Goal: Transaction & Acquisition: Purchase product/service

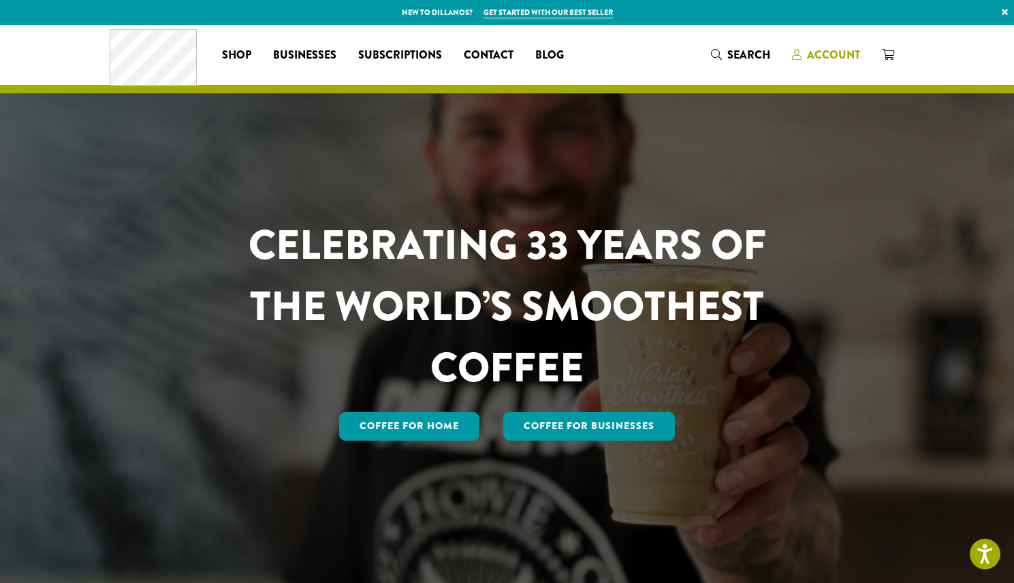
click at [820, 54] on span "Account" at bounding box center [833, 55] width 53 height 16
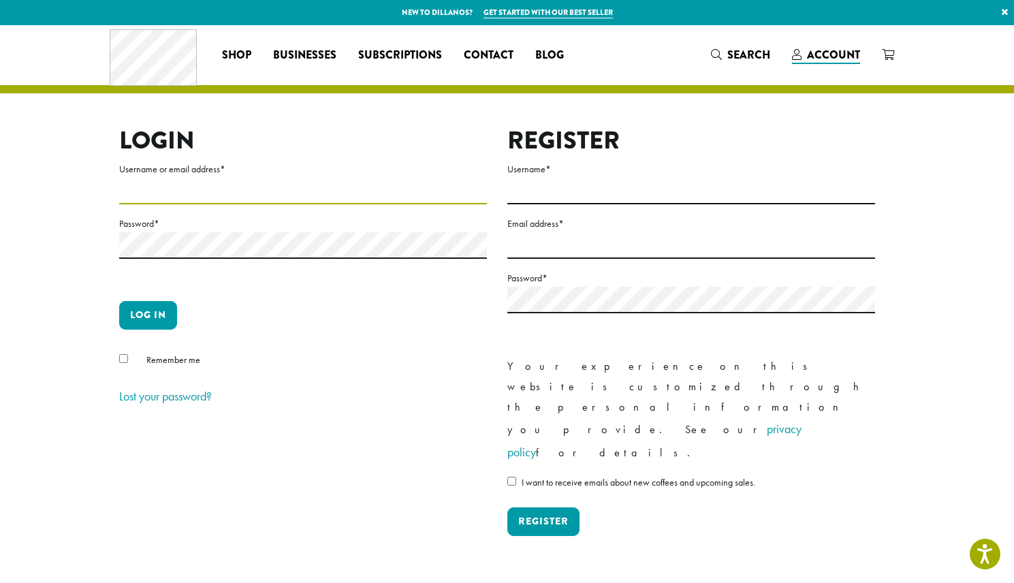
click at [207, 188] on input "Username or email address *" at bounding box center [303, 191] width 368 height 27
type input "**********"
drag, startPoint x: 277, startPoint y: 179, endPoint x: 267, endPoint y: 192, distance: 16.1
click at [277, 179] on input "**********" at bounding box center [303, 191] width 368 height 27
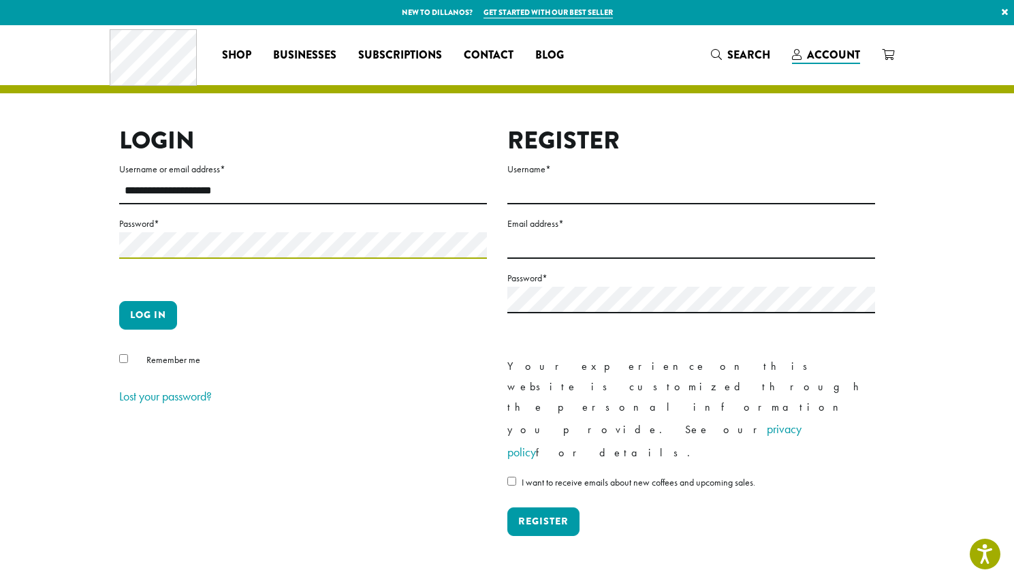
click at [119, 301] on button "Log in" at bounding box center [148, 315] width 58 height 29
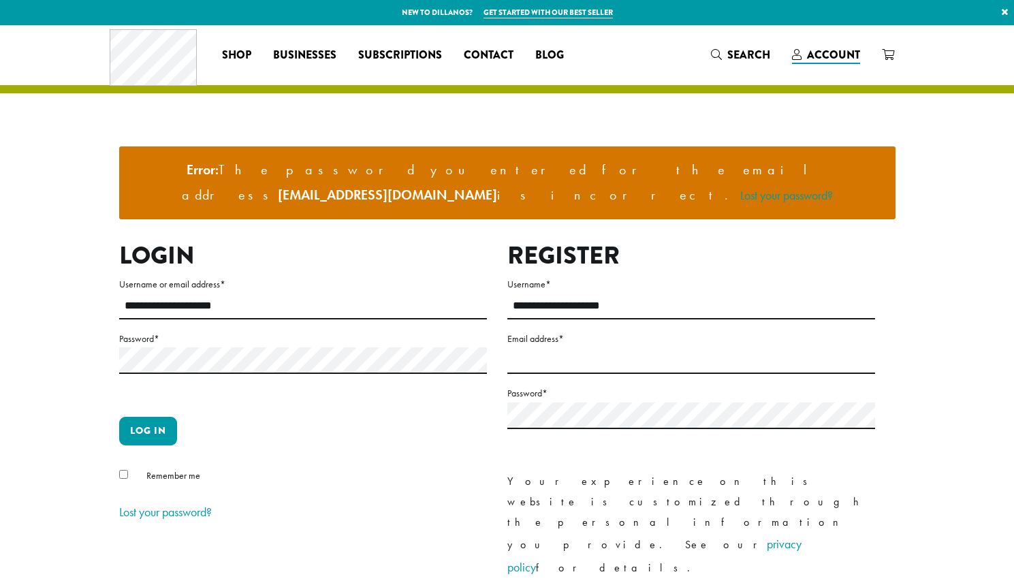
click at [193, 330] on label "Password *" at bounding box center [303, 338] width 368 height 17
click at [119, 417] on button "Log in" at bounding box center [148, 431] width 58 height 29
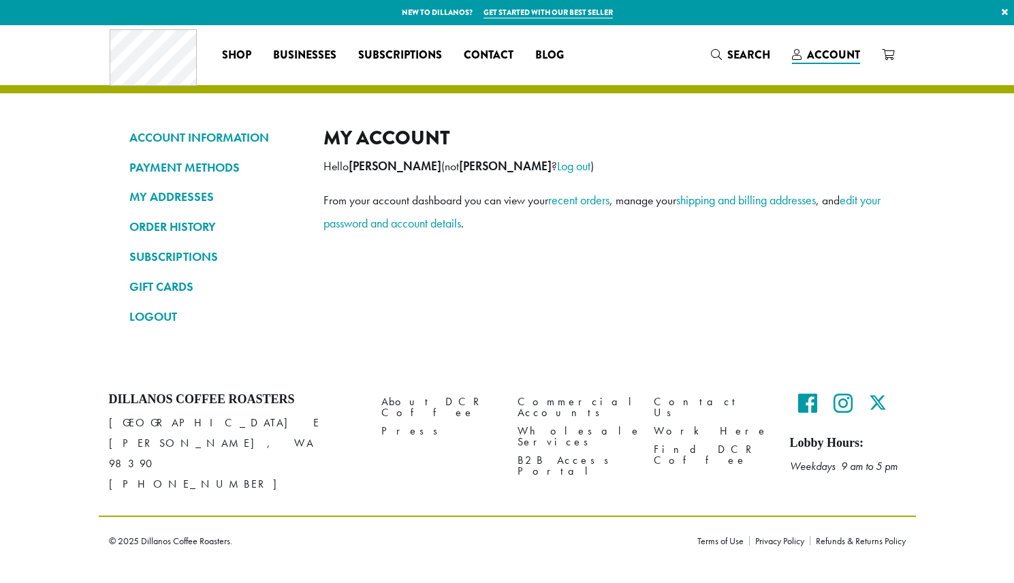
click at [146, 405] on h4 "Dillanos Coffee Roasters" at bounding box center [235, 399] width 252 height 15
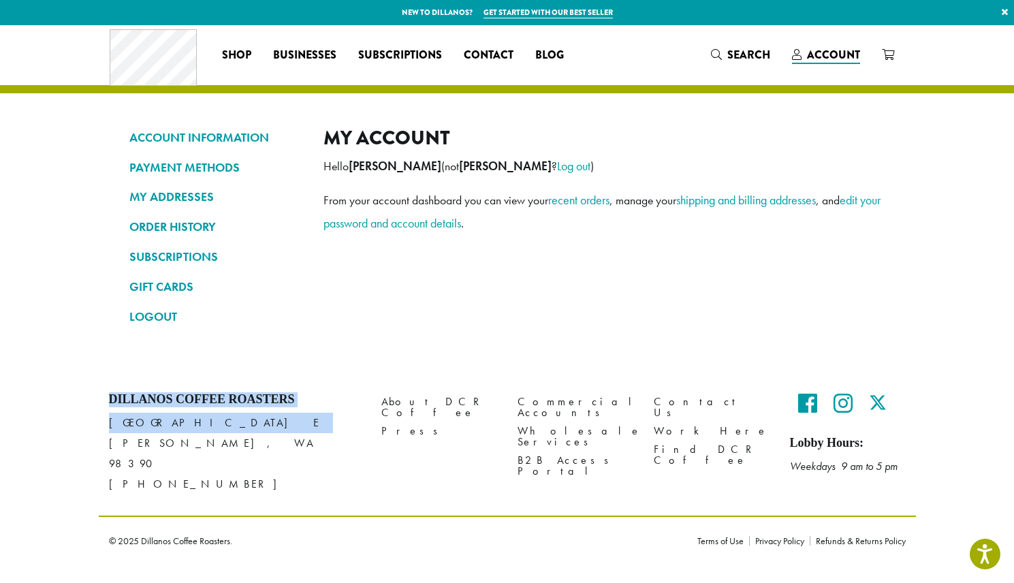
drag, startPoint x: 146, startPoint y: 405, endPoint x: 501, endPoint y: 409, distance: 355.6
click at [529, 422] on div "Dillanos Coffee Roasters 1620 45th Street E Sumner, WA 98390 (253) 826-1807 Abo…" at bounding box center [507, 449] width 817 height 134
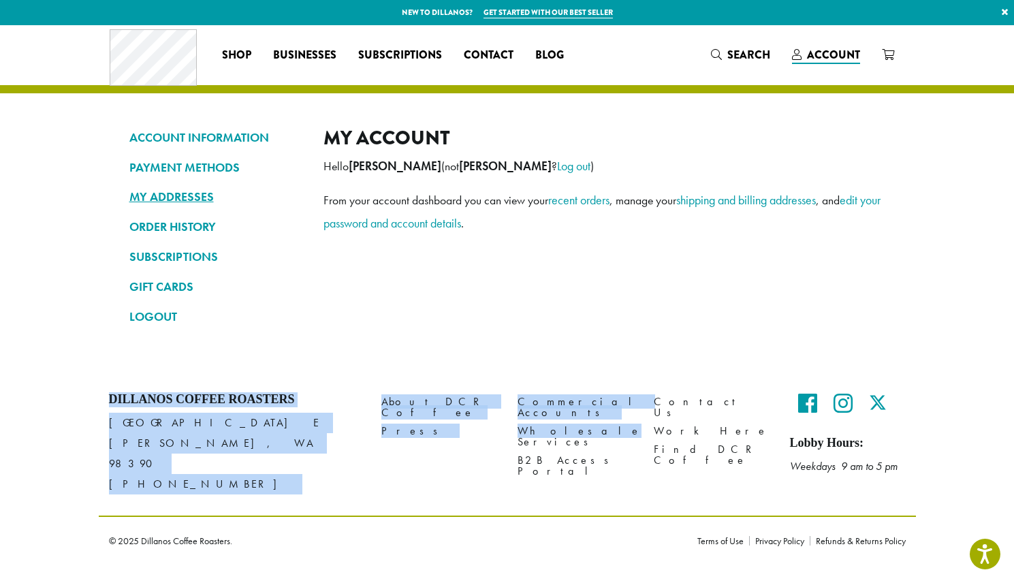
drag, startPoint x: 469, startPoint y: 324, endPoint x: 204, endPoint y: 198, distance: 294.1
click at [469, 324] on div "My account Hello ANGELA MUKUL (not ANGELA MUKUL ? Log out ) From your account d…" at bounding box center [605, 232] width 562 height 213
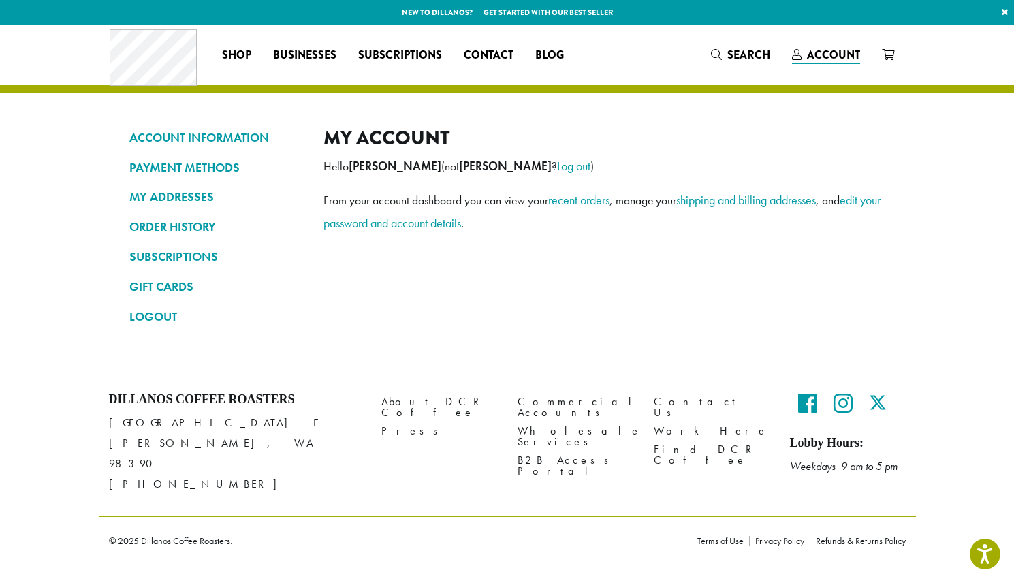
click at [188, 225] on link "ORDER HISTORY" at bounding box center [216, 226] width 174 height 23
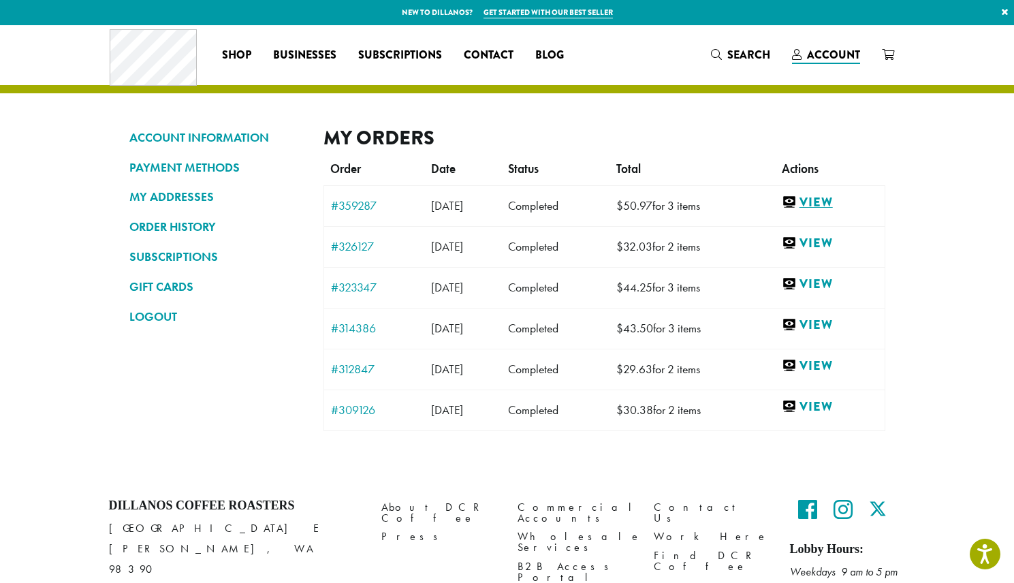
click at [837, 198] on link "View" at bounding box center [830, 202] width 96 height 17
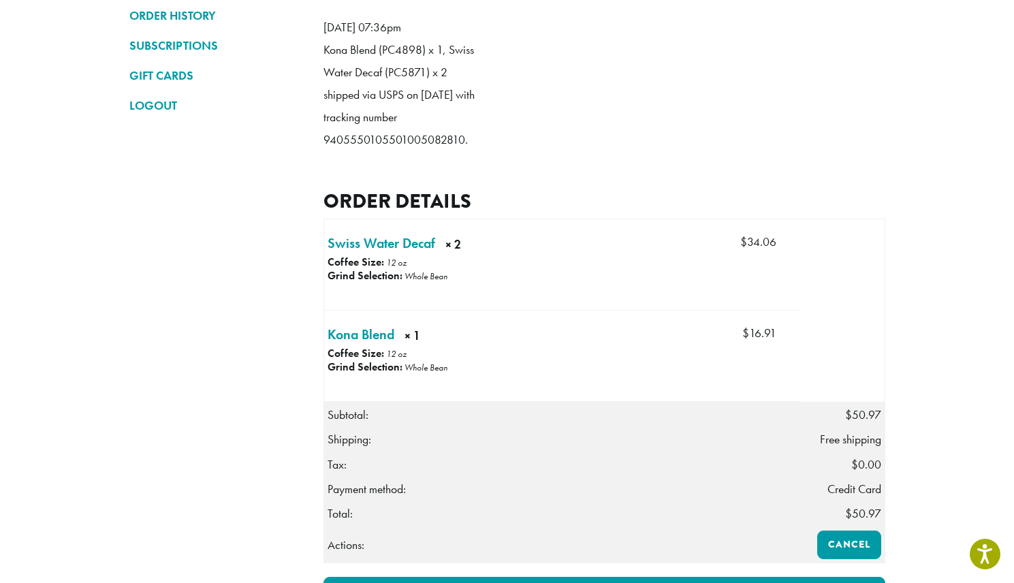
scroll to position [217, 0]
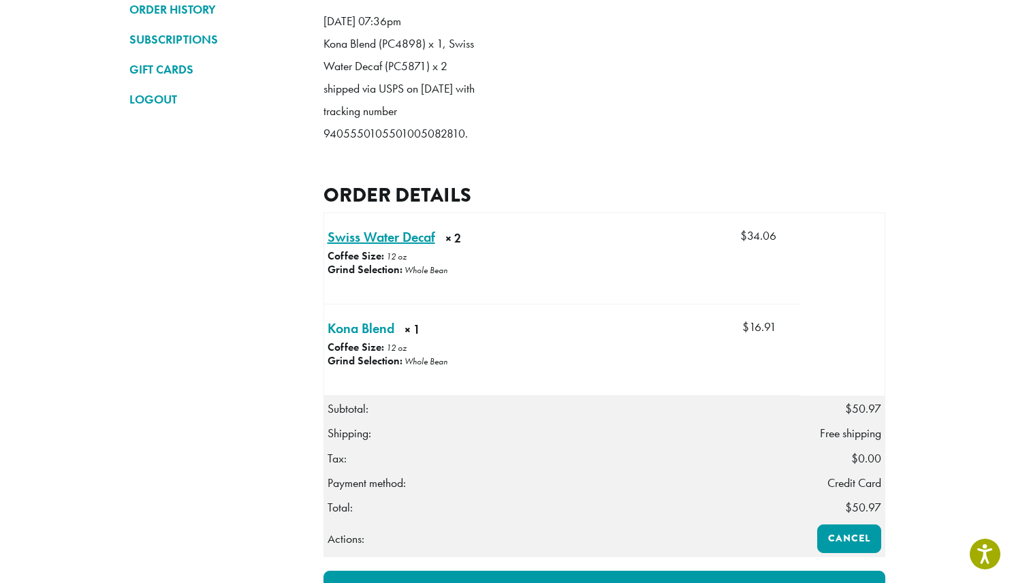
click at [382, 247] on link "Swiss Water Decaf × 2" at bounding box center [382, 237] width 108 height 20
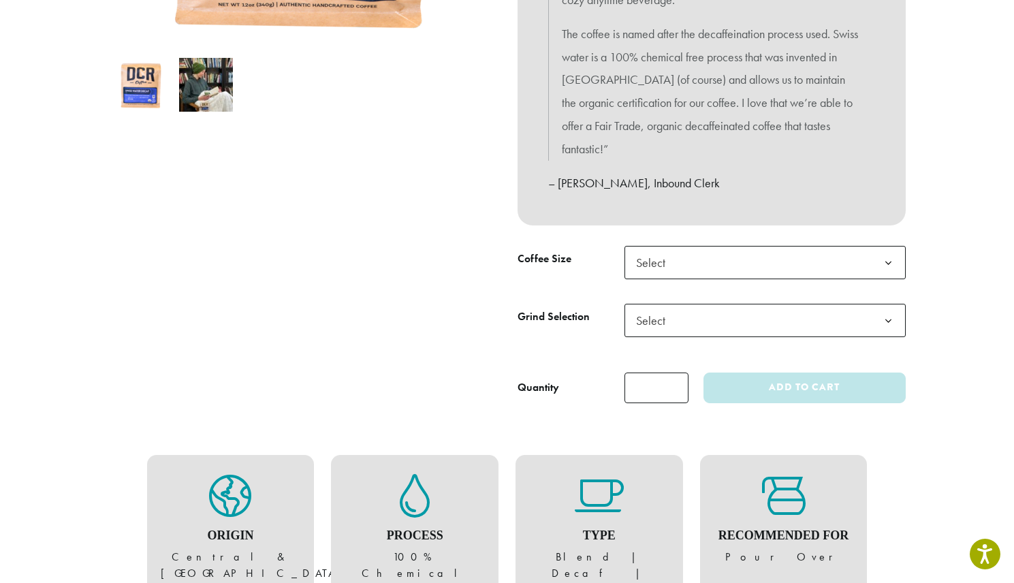
scroll to position [448, 0]
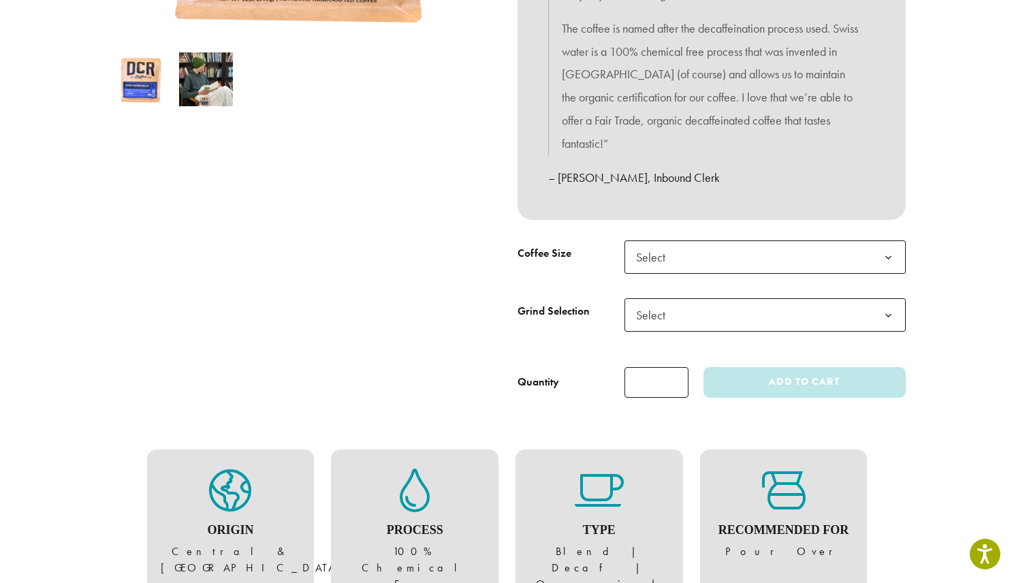
click at [681, 258] on span "Select" at bounding box center [765, 256] width 281 height 33
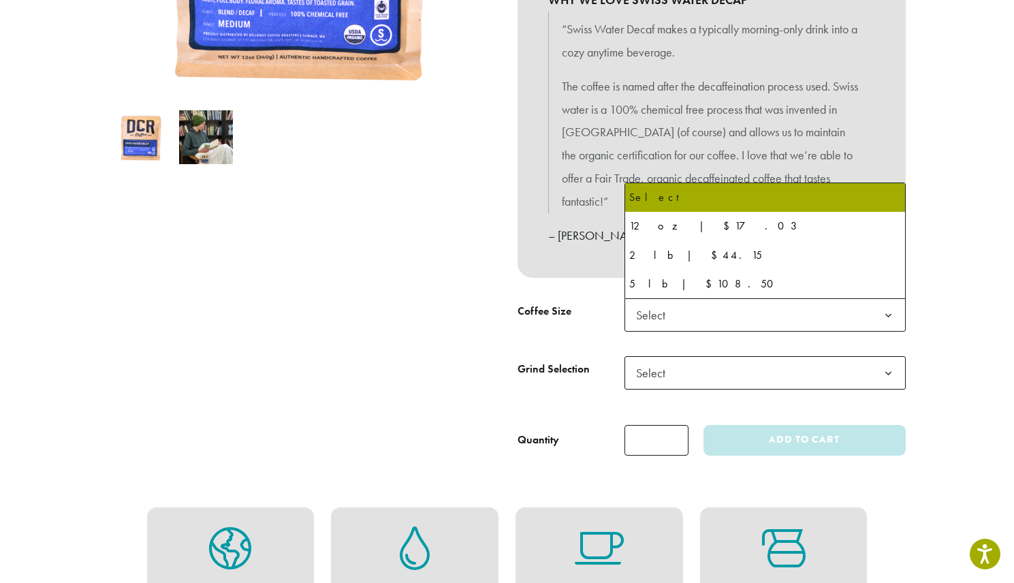
scroll to position [406, 0]
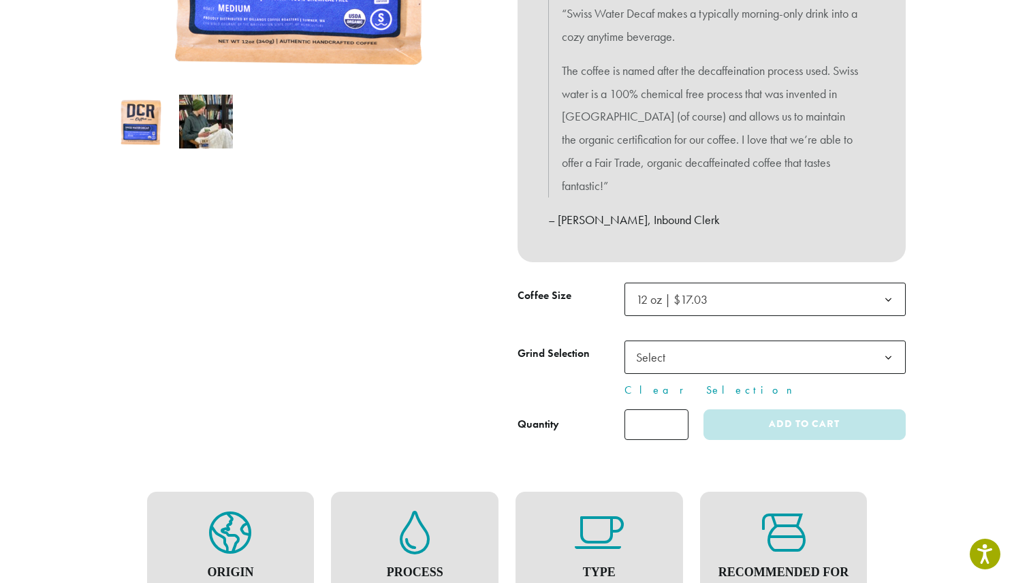
click at [723, 356] on span "Select" at bounding box center [765, 357] width 281 height 33
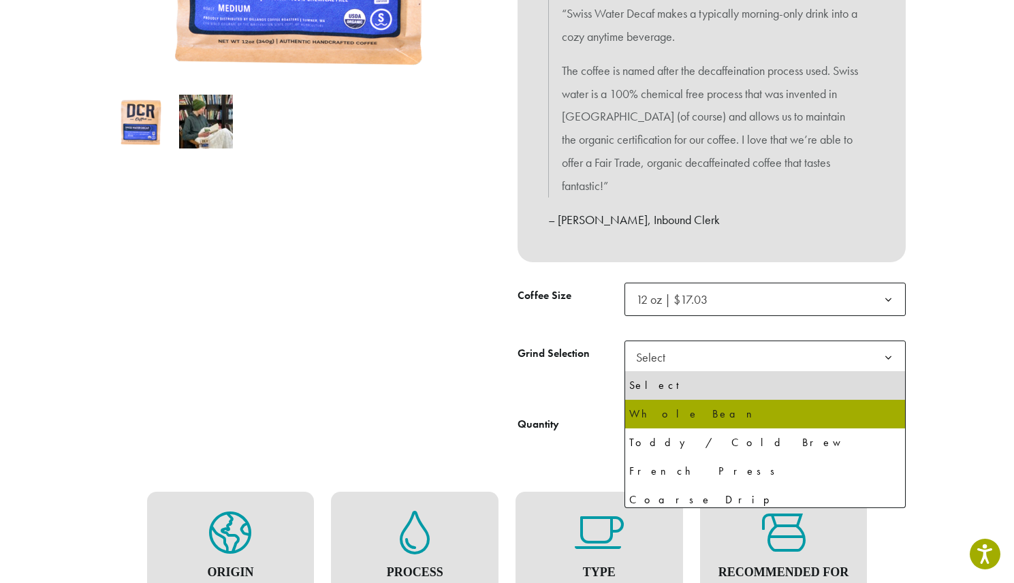
select select "*********"
select select "**********"
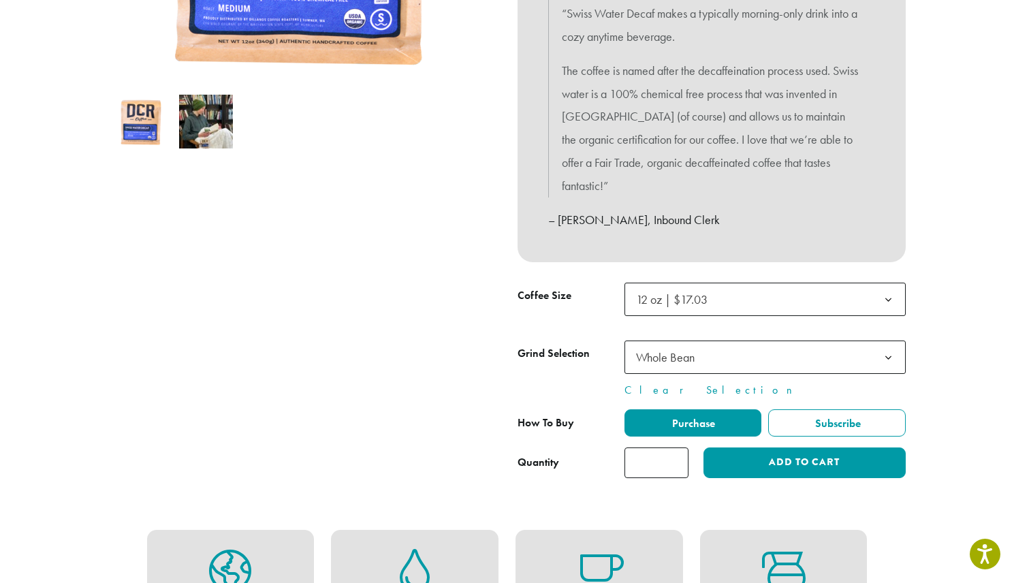
type input "*"
click at [676, 459] on input "*" at bounding box center [657, 463] width 64 height 31
click at [770, 462] on button "Add to cart" at bounding box center [805, 463] width 202 height 31
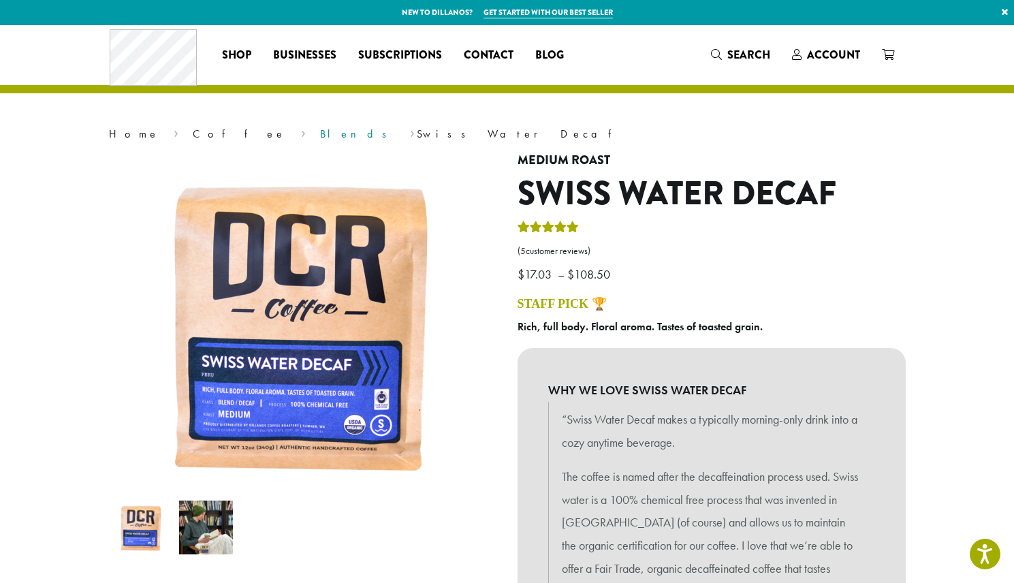
click at [320, 135] on link "Blends" at bounding box center [358, 134] width 76 height 14
click at [193, 132] on link "Coffee" at bounding box center [239, 134] width 93 height 14
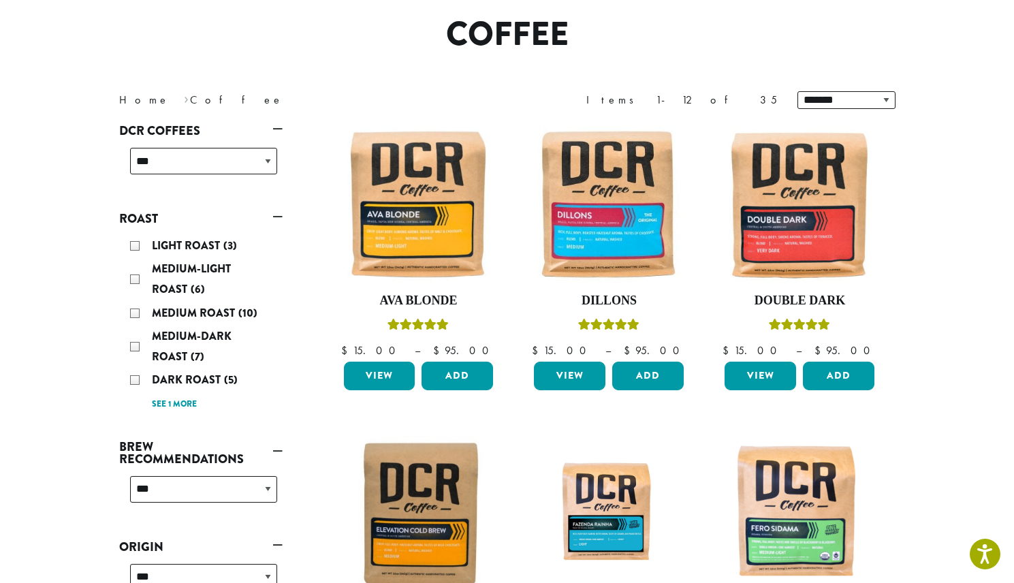
scroll to position [174, 0]
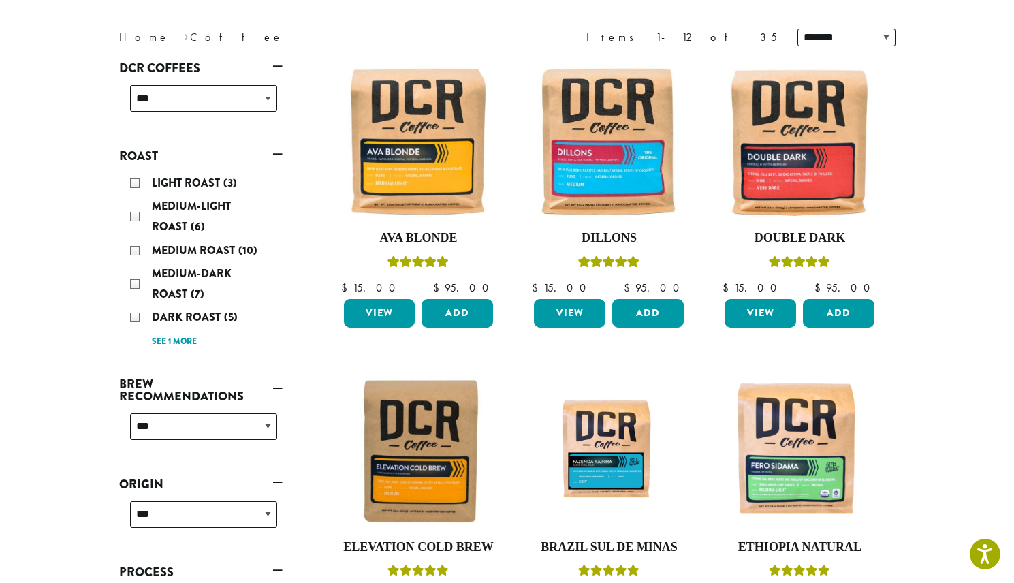
click at [176, 347] on link "See 1 more" at bounding box center [174, 342] width 45 height 14
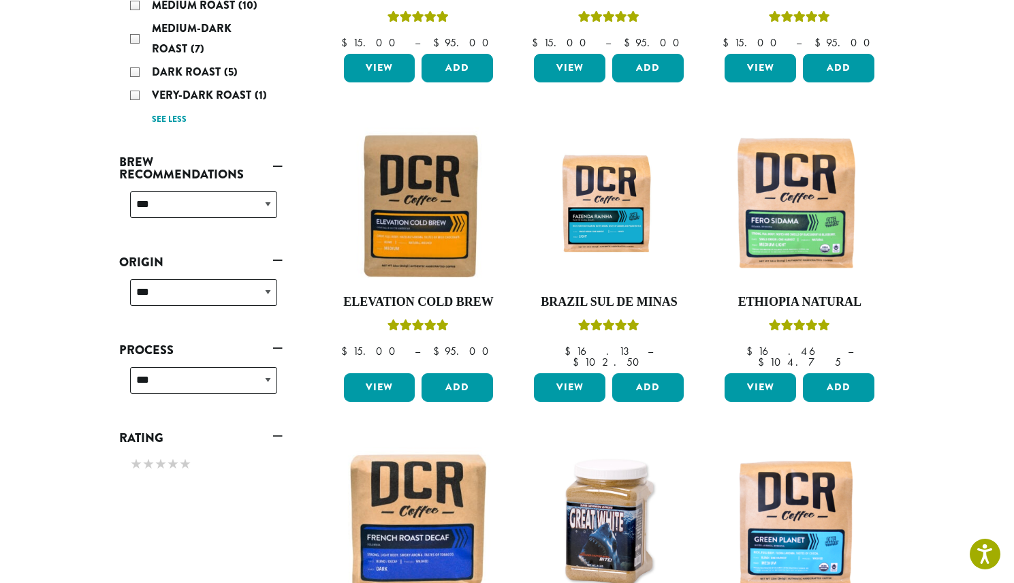
scroll to position [0, 0]
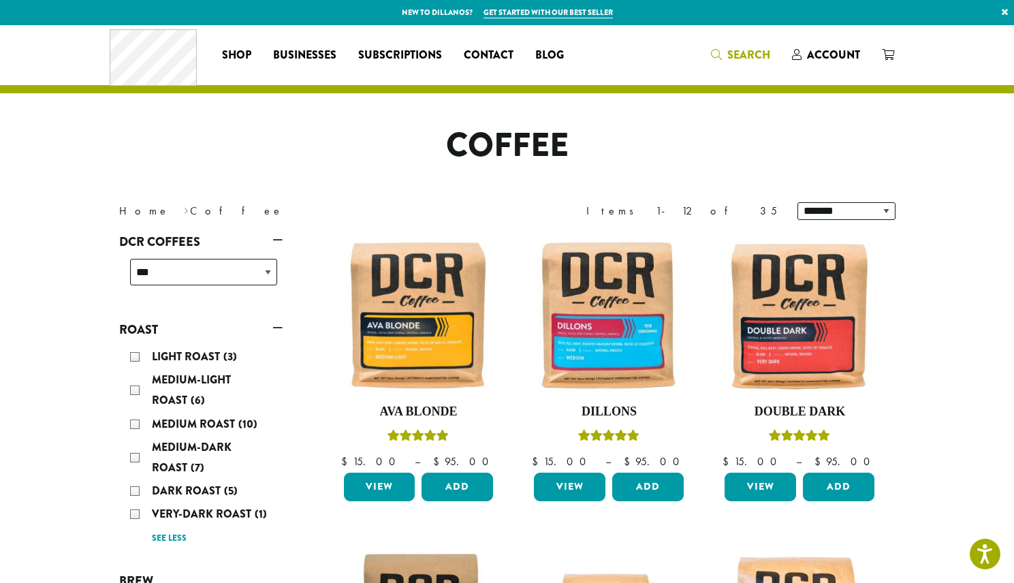
click at [715, 45] on link "Search" at bounding box center [740, 55] width 81 height 22
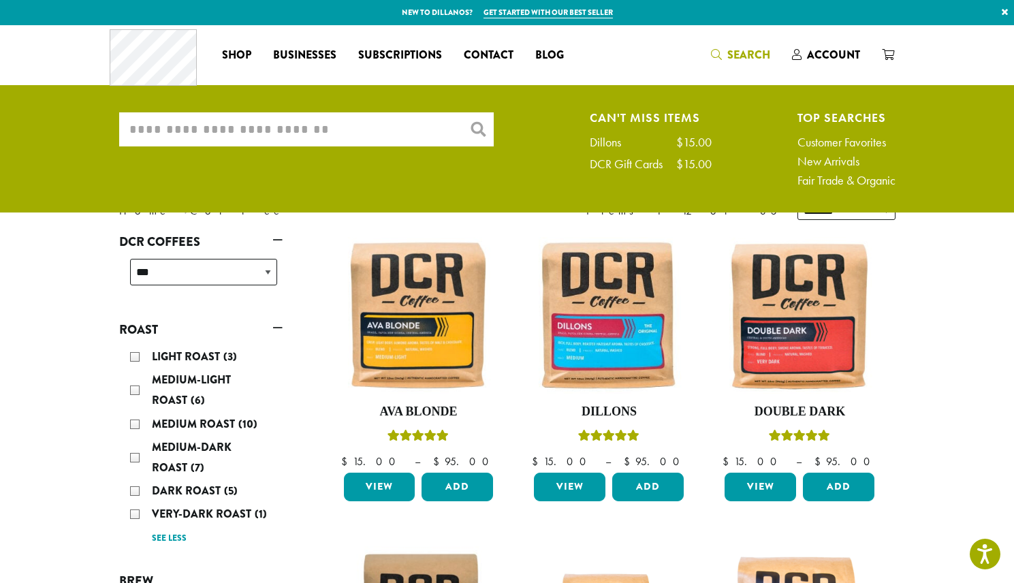
click at [248, 132] on input "What are you searching for?" at bounding box center [306, 129] width 375 height 34
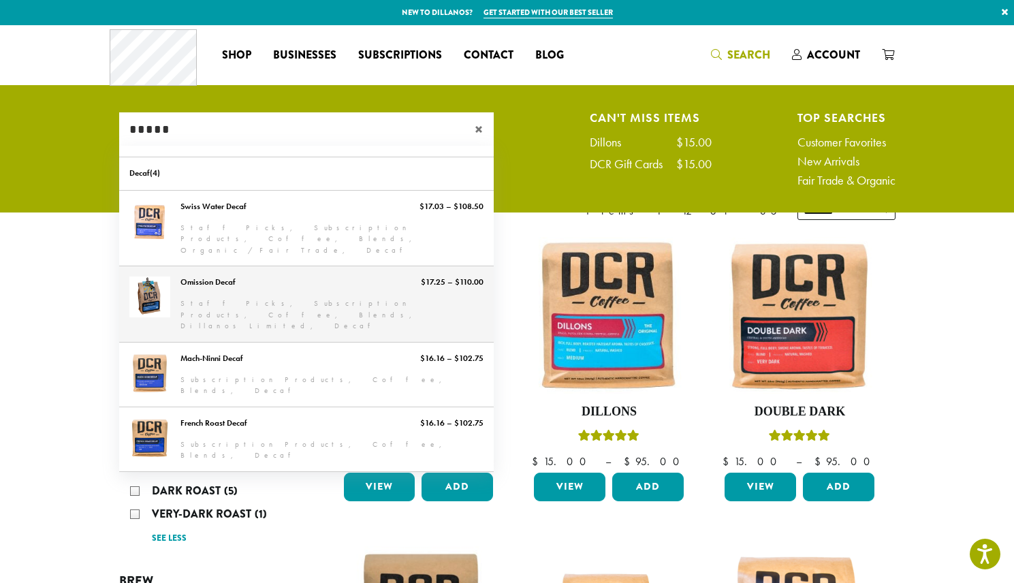
type input "*****"
click at [221, 283] on link "Omission Decaf" at bounding box center [306, 304] width 375 height 76
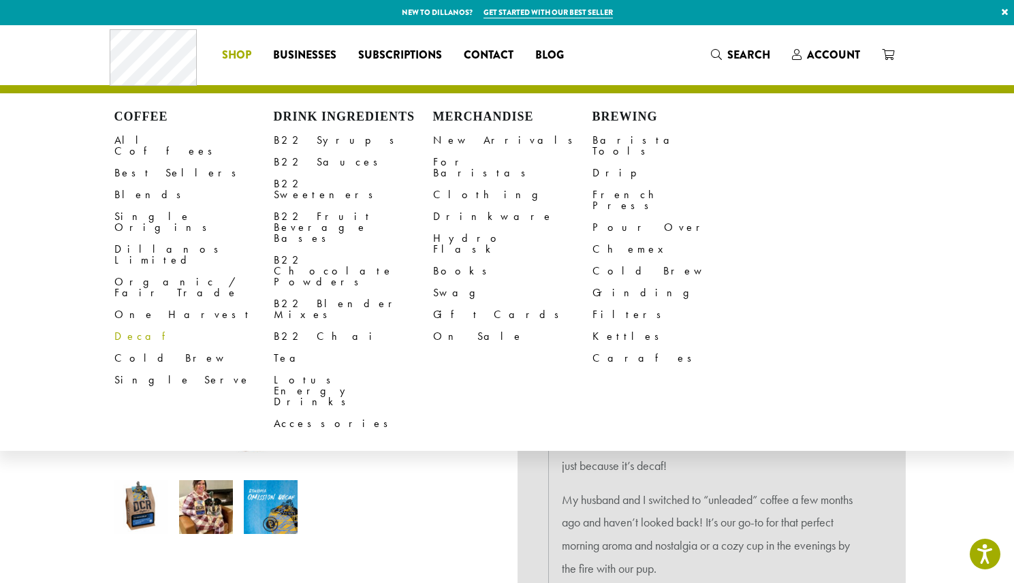
click at [126, 326] on link "Decaf" at bounding box center [193, 337] width 159 height 22
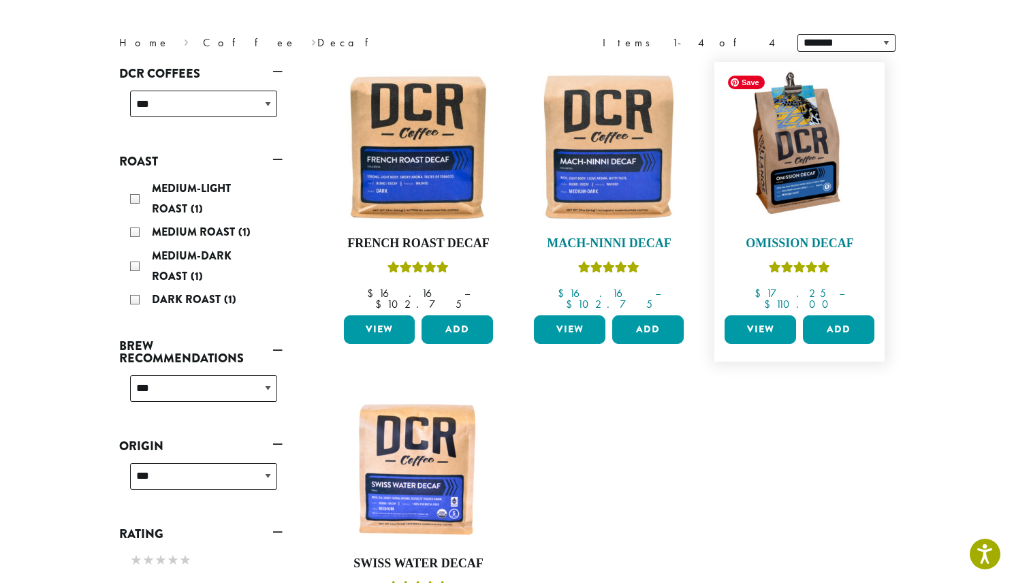
scroll to position [176, 0]
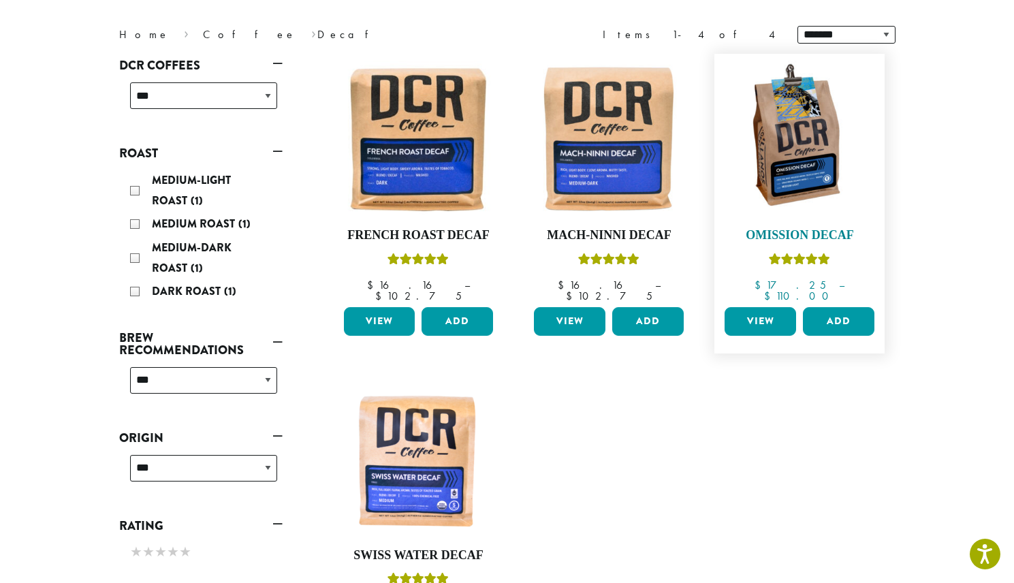
click at [792, 249] on link "Omission Decaf $ 17.25 – $ 110.00 Price range: $17.25 through $110.00" at bounding box center [799, 181] width 157 height 241
click at [792, 230] on h4 "Omission Decaf" at bounding box center [799, 235] width 157 height 15
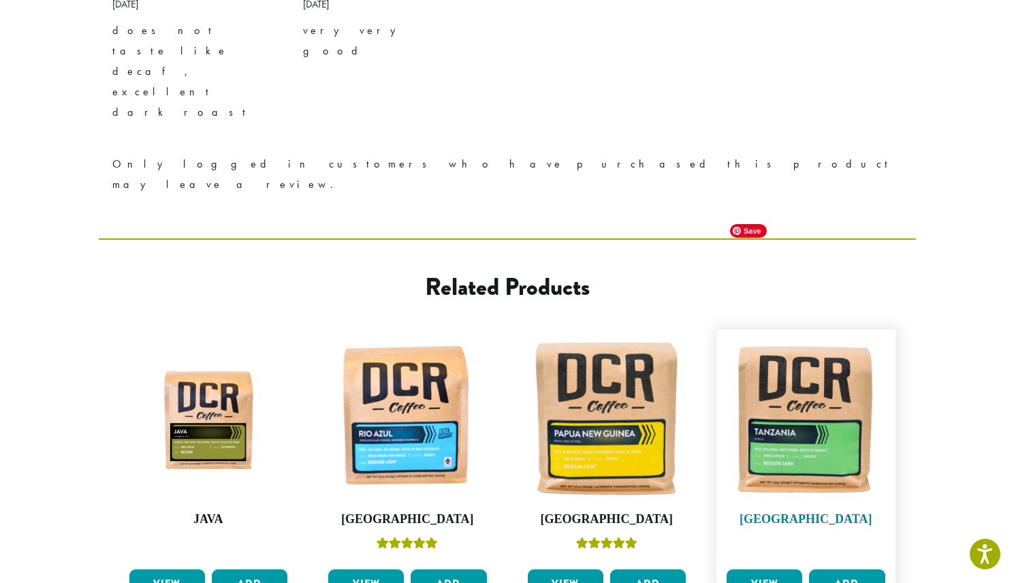
scroll to position [1479, 0]
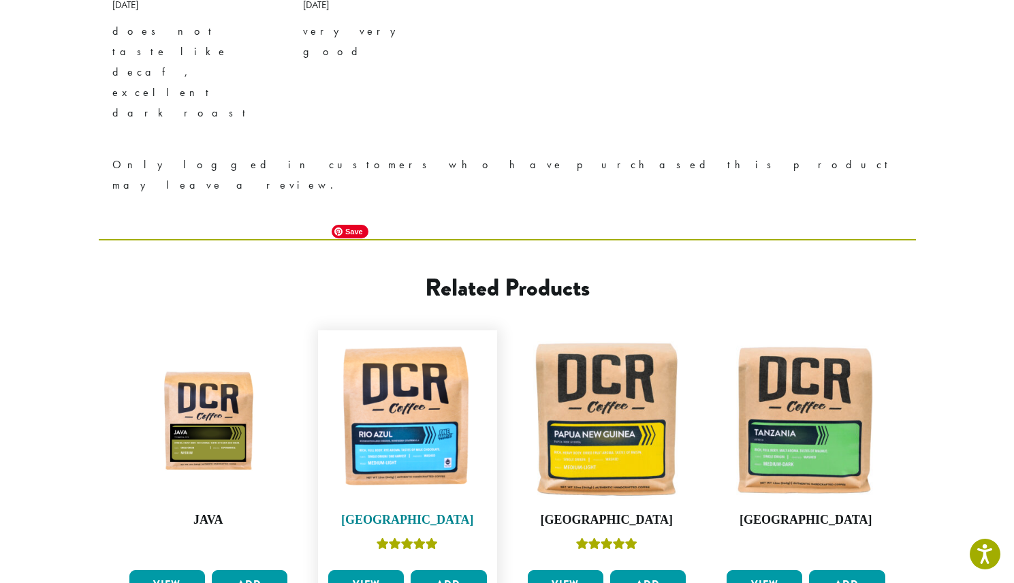
click at [425, 337] on img at bounding box center [408, 420] width 166 height 166
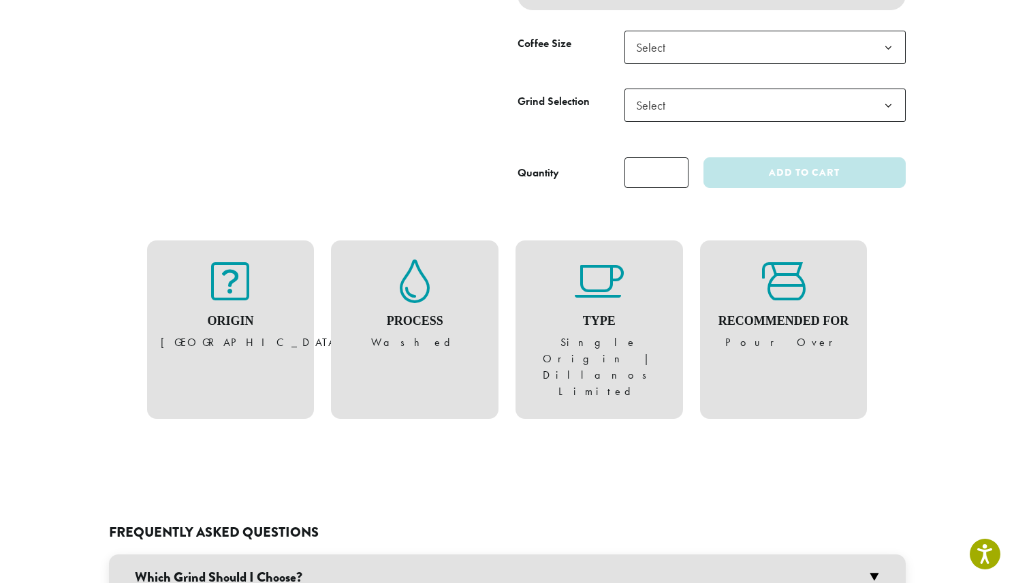
scroll to position [692, 0]
click at [601, 328] on h4 "Type" at bounding box center [599, 320] width 140 height 15
click at [607, 296] on icon at bounding box center [599, 281] width 49 height 44
drag, startPoint x: 461, startPoint y: 324, endPoint x: 417, endPoint y: 309, distance: 46.7
click at [461, 324] on h4 "Process" at bounding box center [415, 320] width 140 height 15
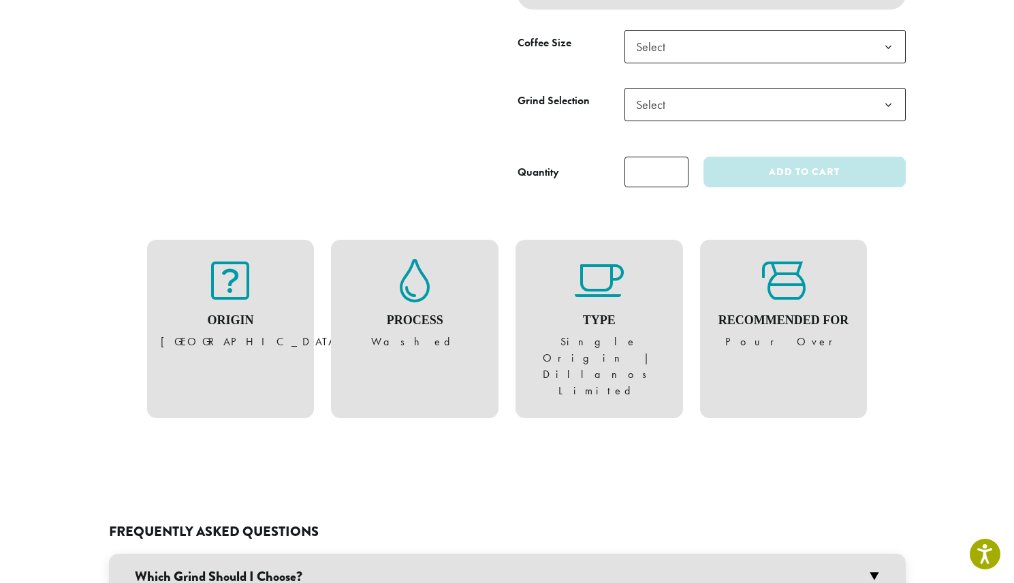
drag, startPoint x: 416, startPoint y: 309, endPoint x: 431, endPoint y: 301, distance: 16.2
click at [416, 309] on figure "Process Washed" at bounding box center [415, 304] width 140 height 91
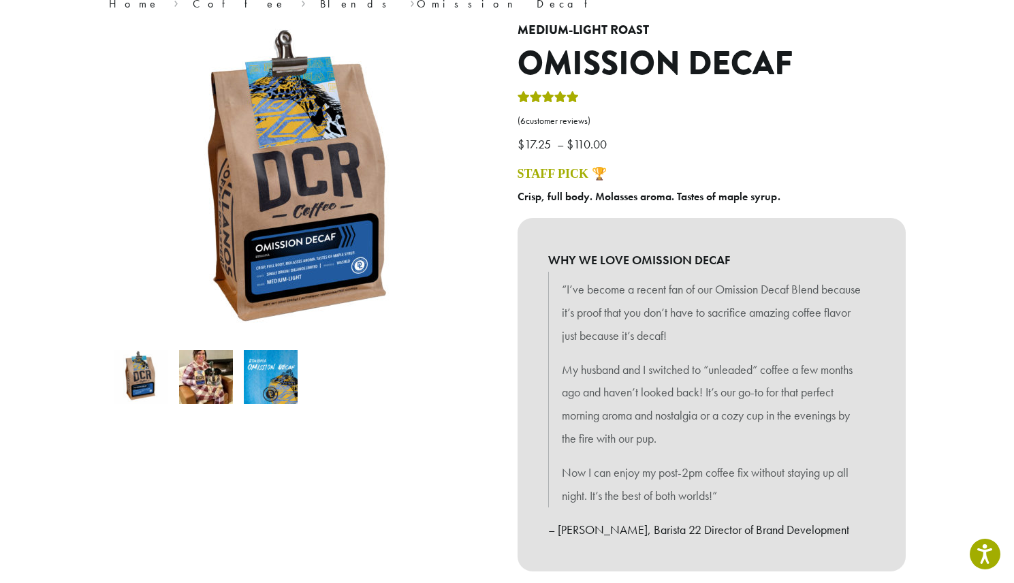
scroll to position [112, 0]
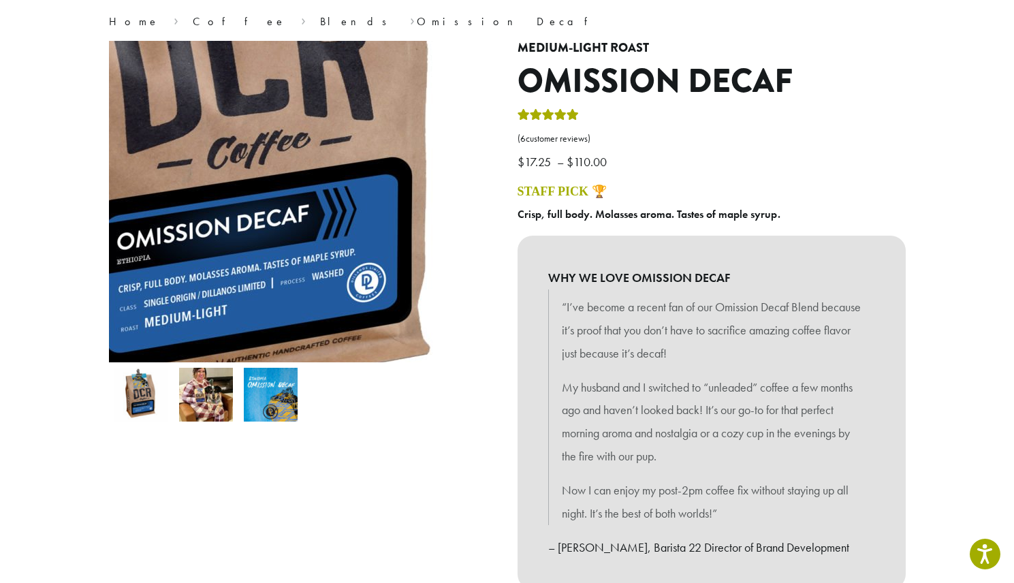
click at [368, 283] on img at bounding box center [230, 87] width 817 height 772
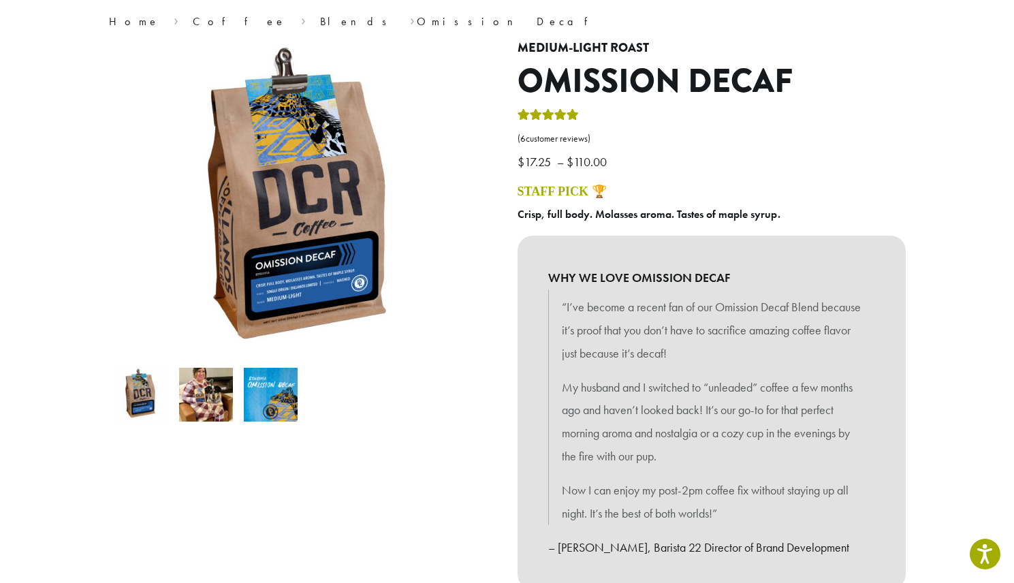
click at [264, 386] on img at bounding box center [271, 395] width 54 height 54
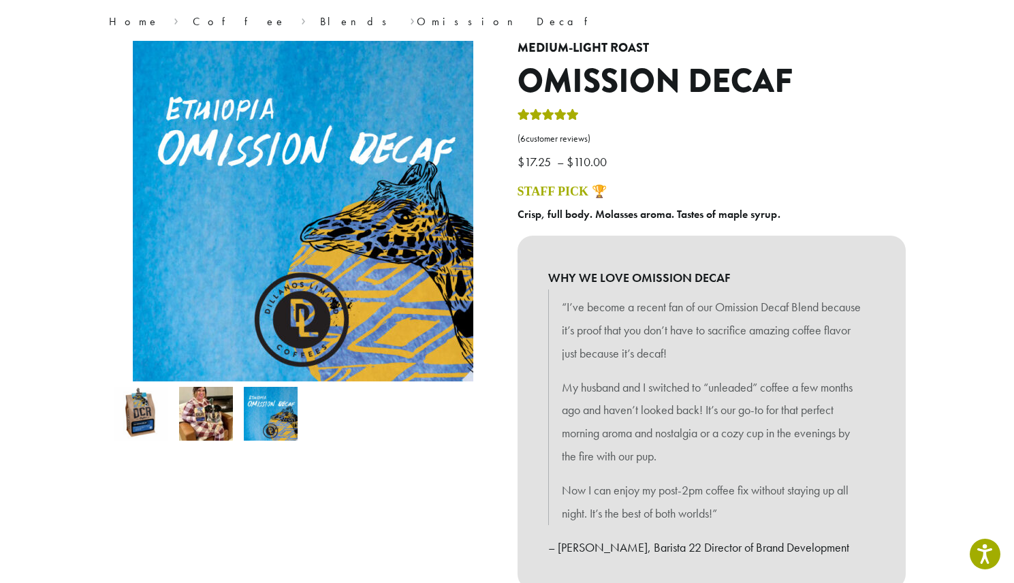
click at [207, 405] on img at bounding box center [206, 414] width 54 height 54
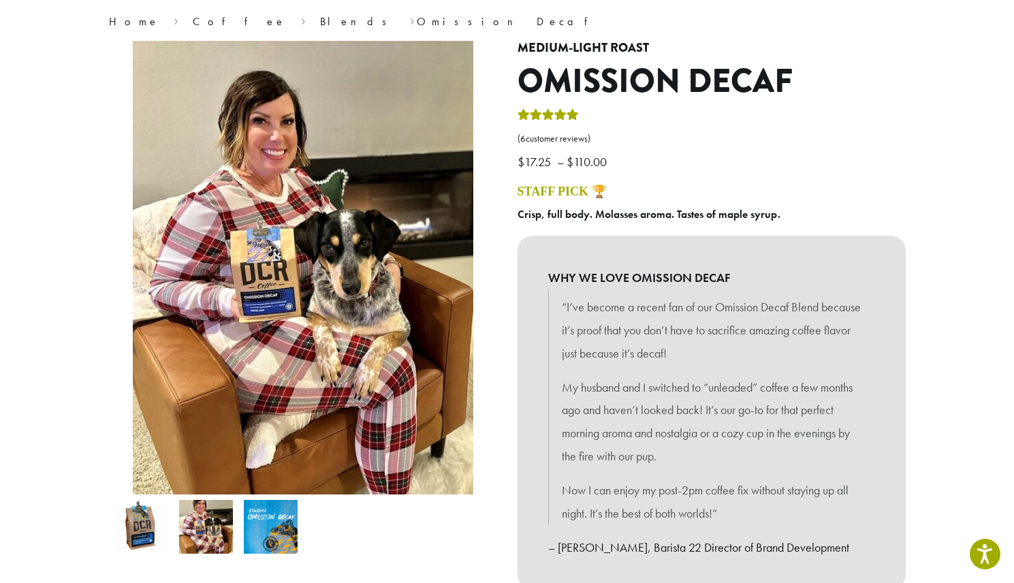
click at [135, 505] on img at bounding box center [141, 527] width 54 height 54
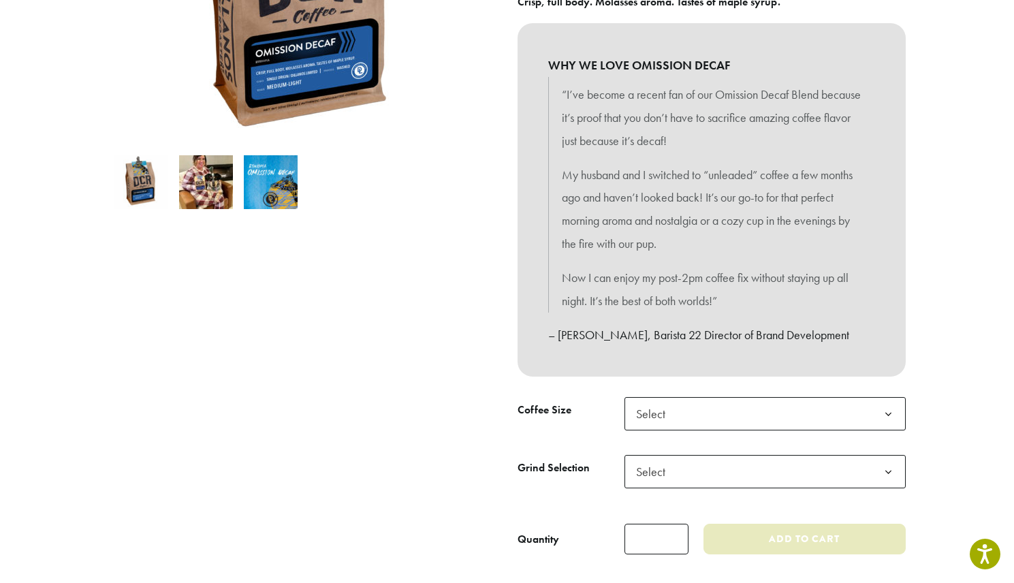
scroll to position [565, 0]
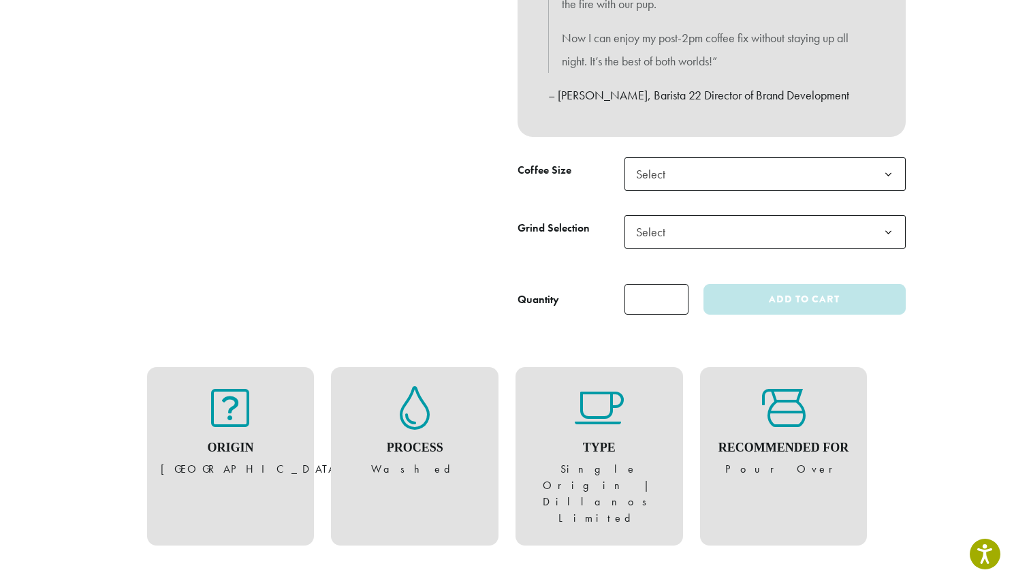
click at [715, 187] on span "Select" at bounding box center [765, 173] width 281 height 33
click at [719, 234] on span "Select" at bounding box center [765, 231] width 281 height 33
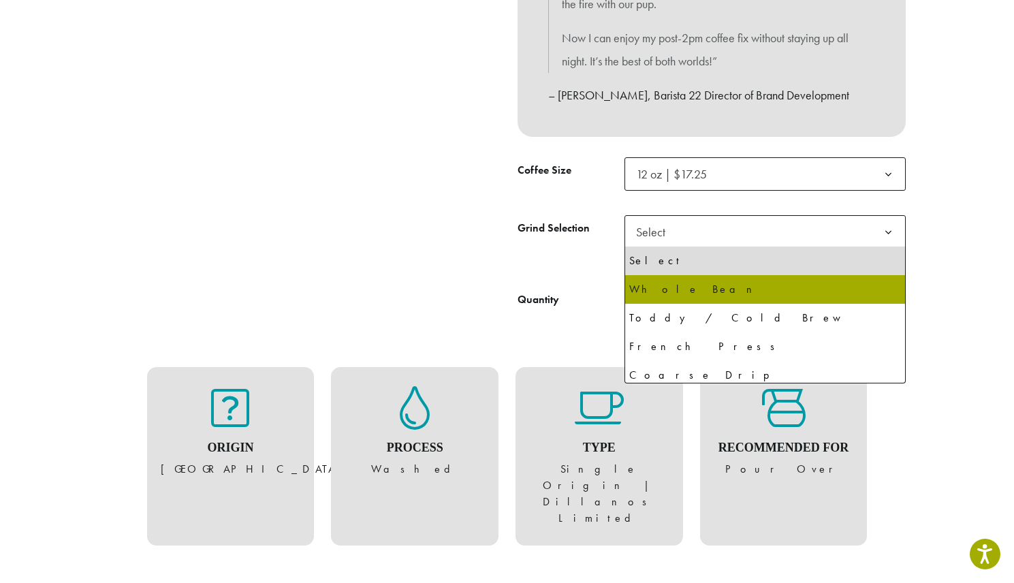
select select "*********"
select select "**********"
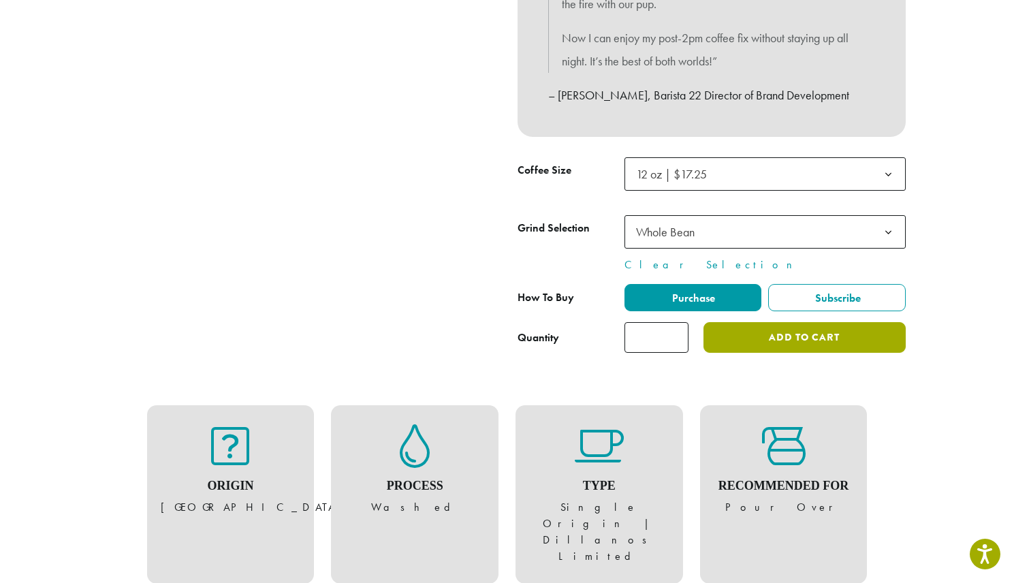
click at [790, 341] on button "Add to cart" at bounding box center [805, 337] width 202 height 31
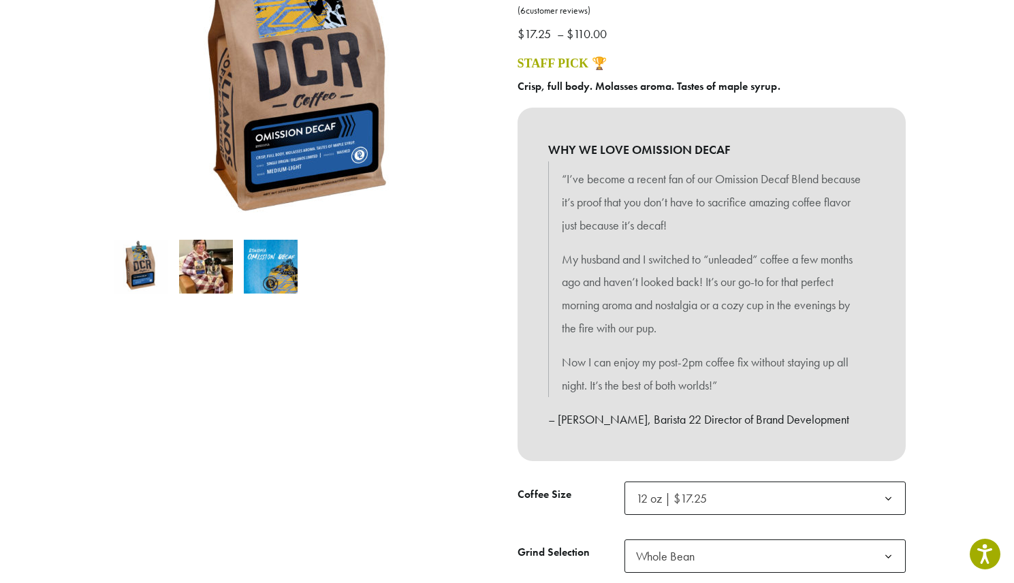
scroll to position [0, 0]
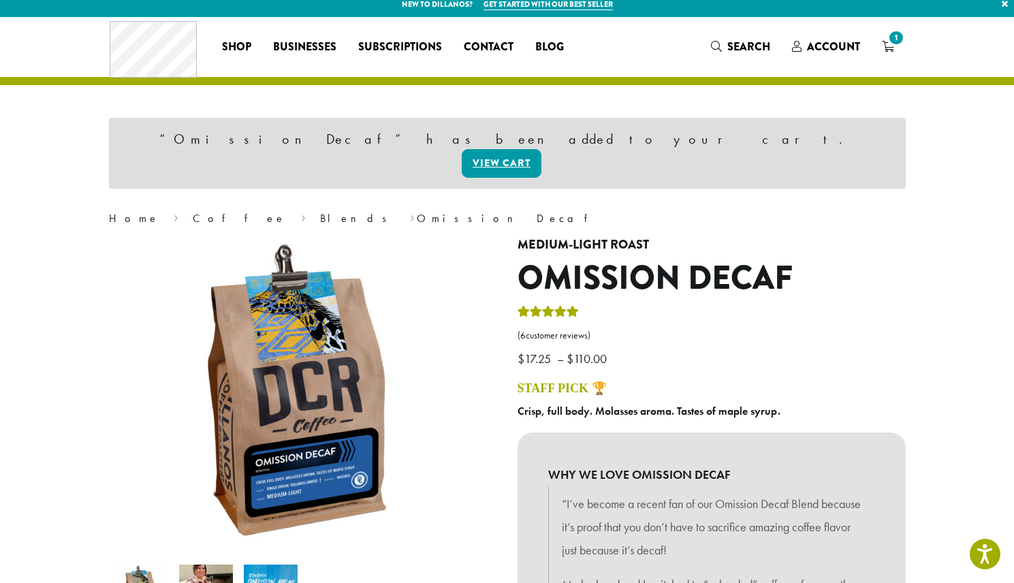
scroll to position [10, 0]
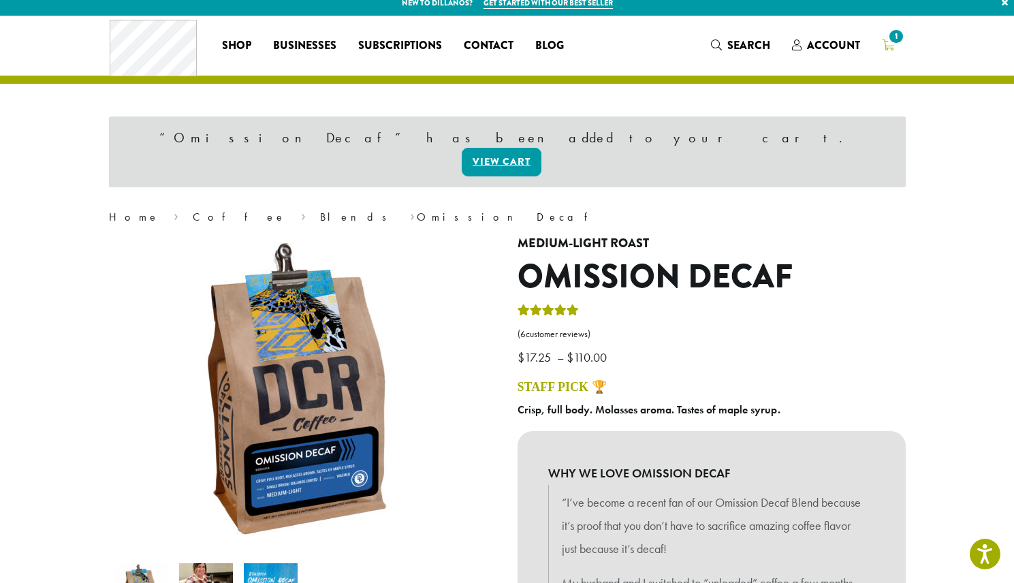
click at [891, 48] on icon "1" at bounding box center [888, 45] width 12 height 11
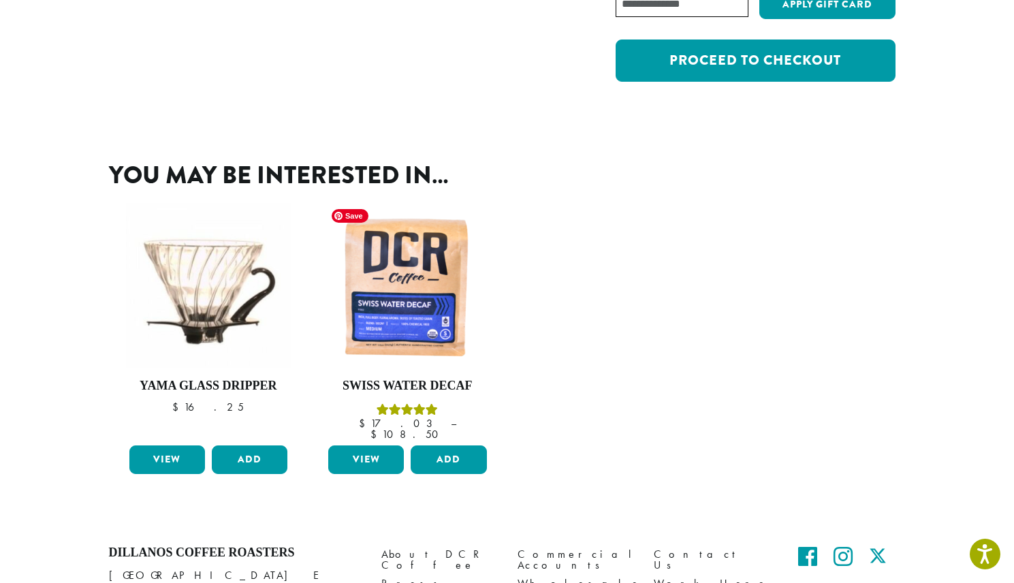
scroll to position [397, 0]
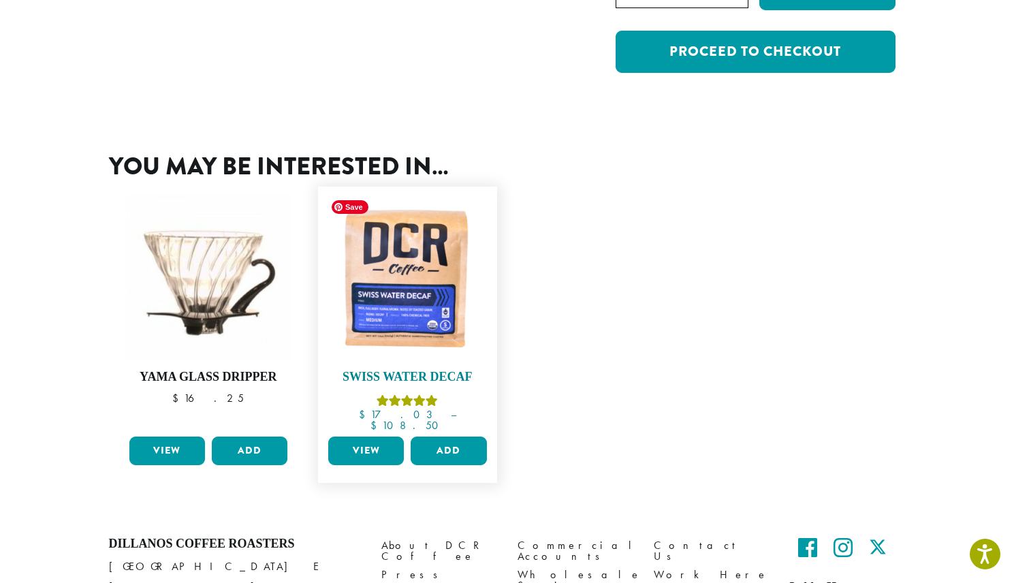
click at [381, 324] on img at bounding box center [408, 276] width 166 height 166
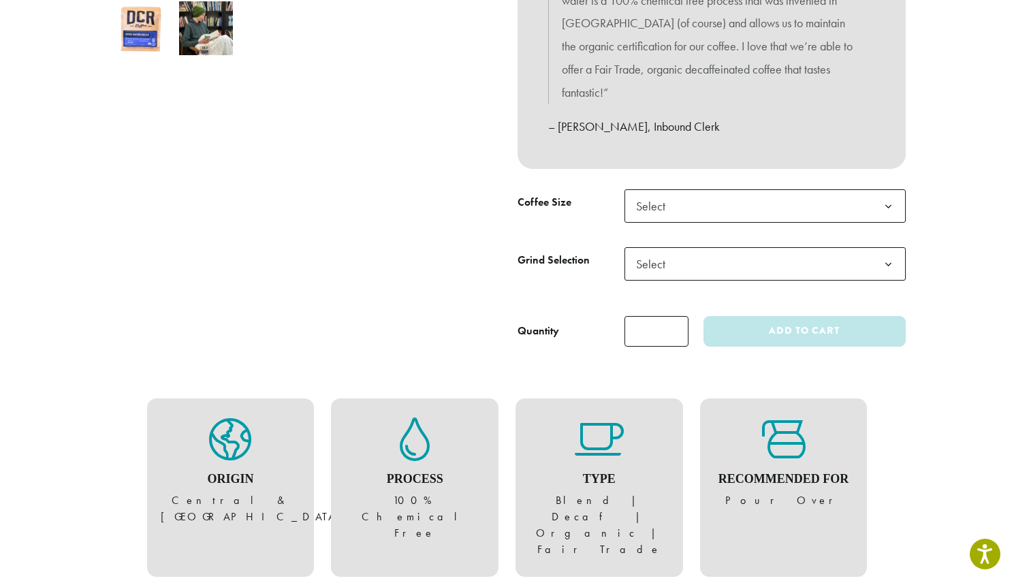
scroll to position [459, 0]
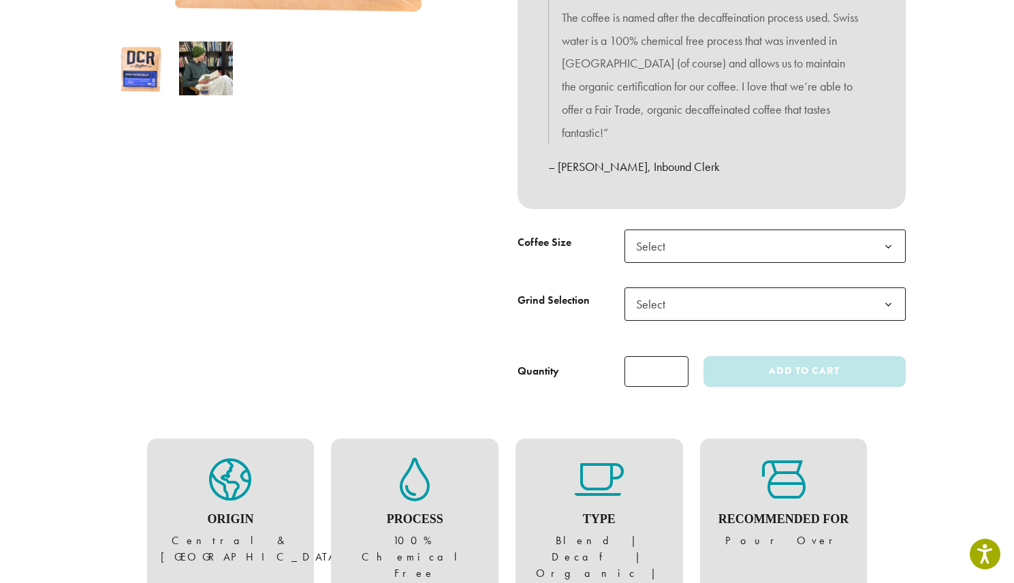
click at [663, 250] on span "Select" at bounding box center [655, 246] width 48 height 27
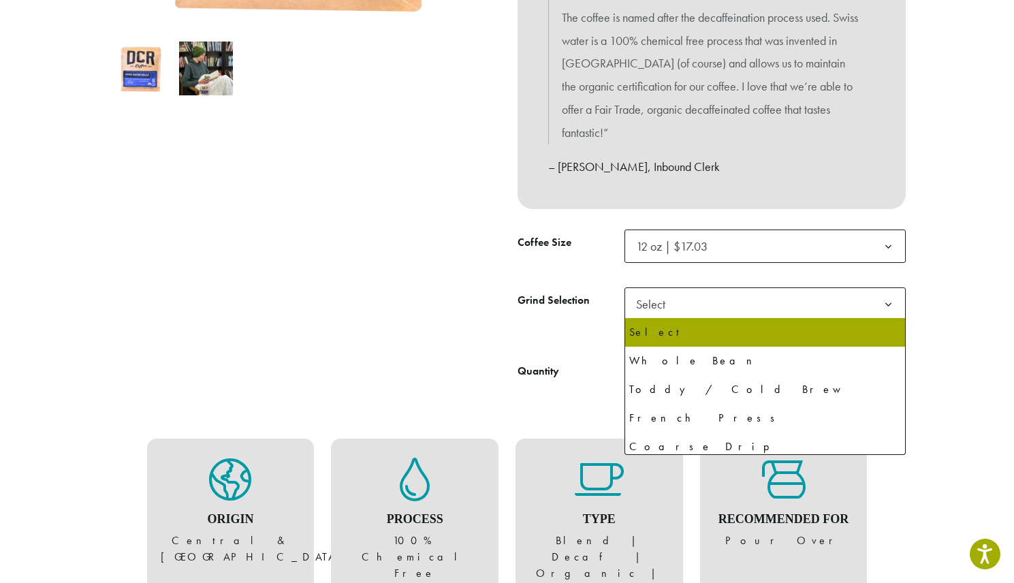
click at [707, 307] on span "Select" at bounding box center [765, 303] width 281 height 33
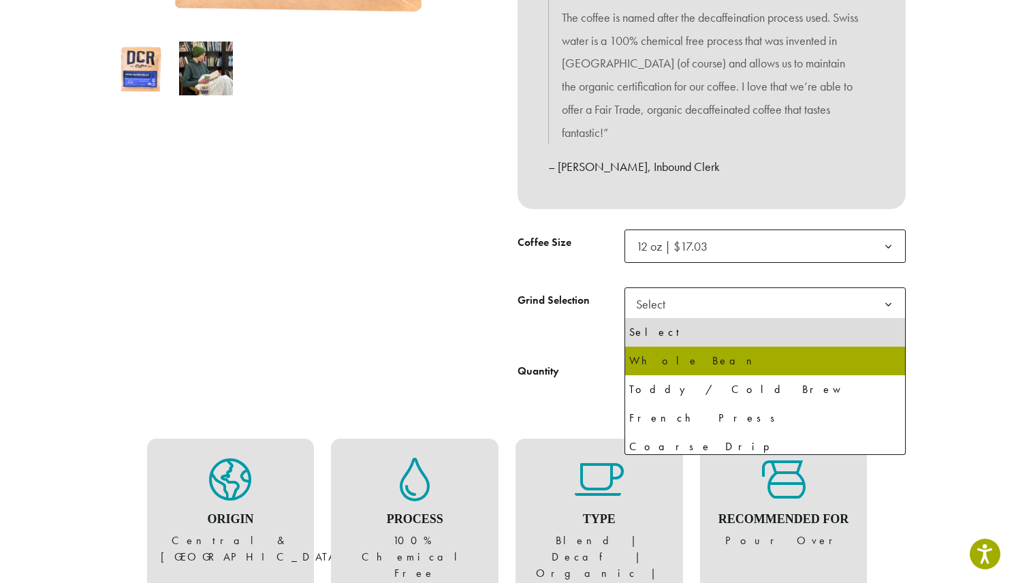
scroll to position [5, 0]
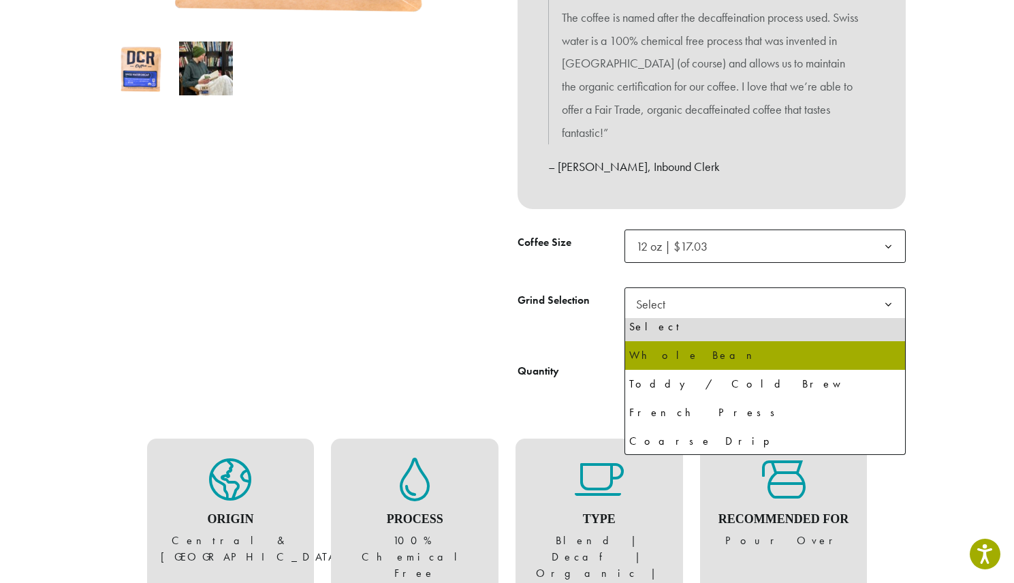
select select "*********"
select select "**********"
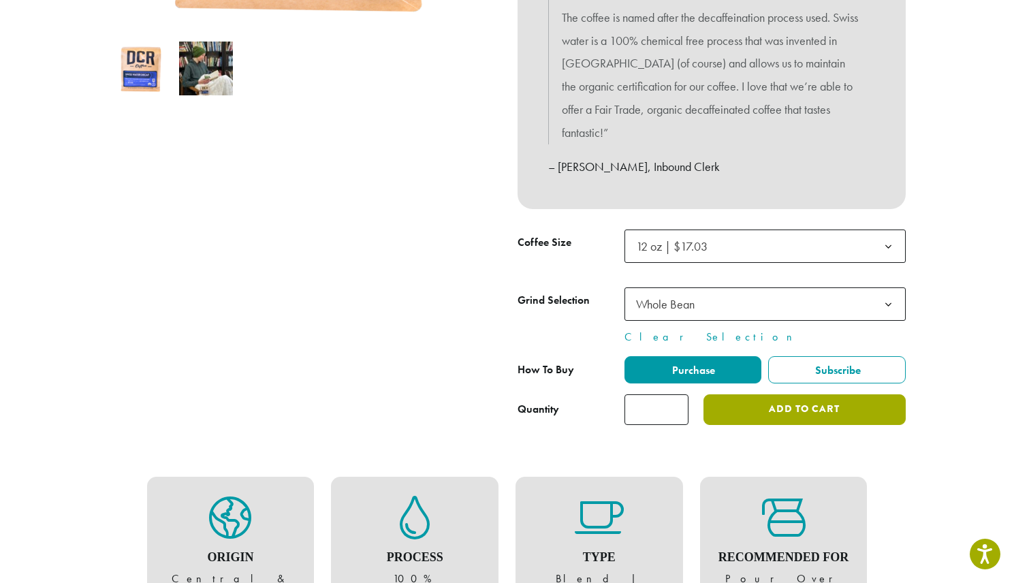
click at [820, 420] on button "Add to cart" at bounding box center [805, 409] width 202 height 31
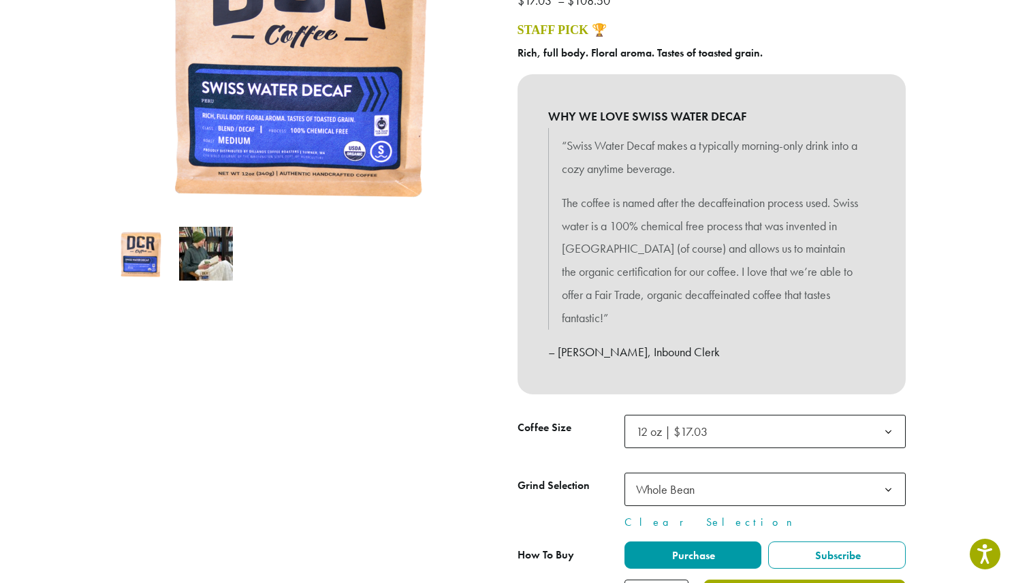
scroll to position [0, 0]
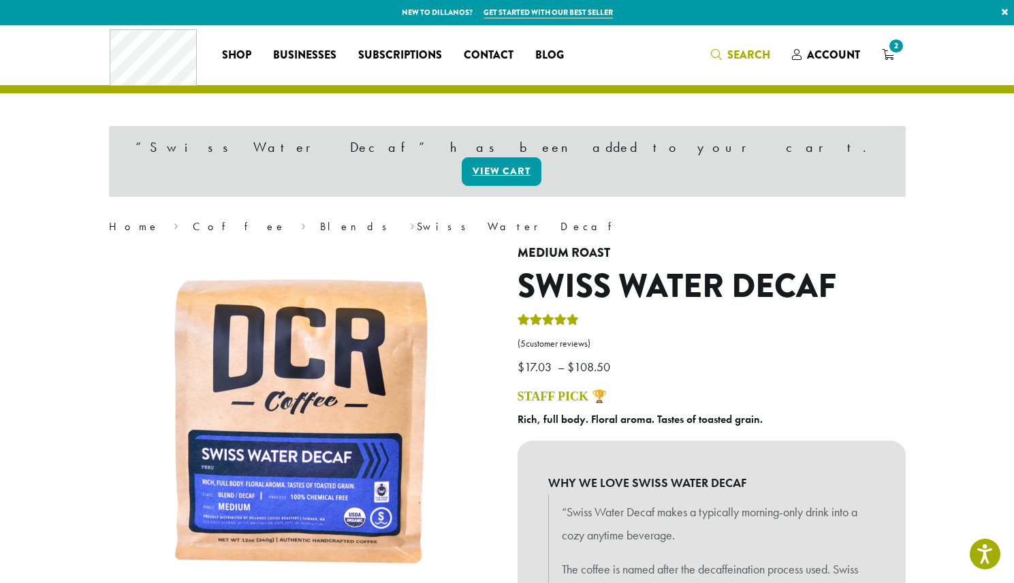
click at [716, 54] on icon "Search" at bounding box center [716, 54] width 11 height 11
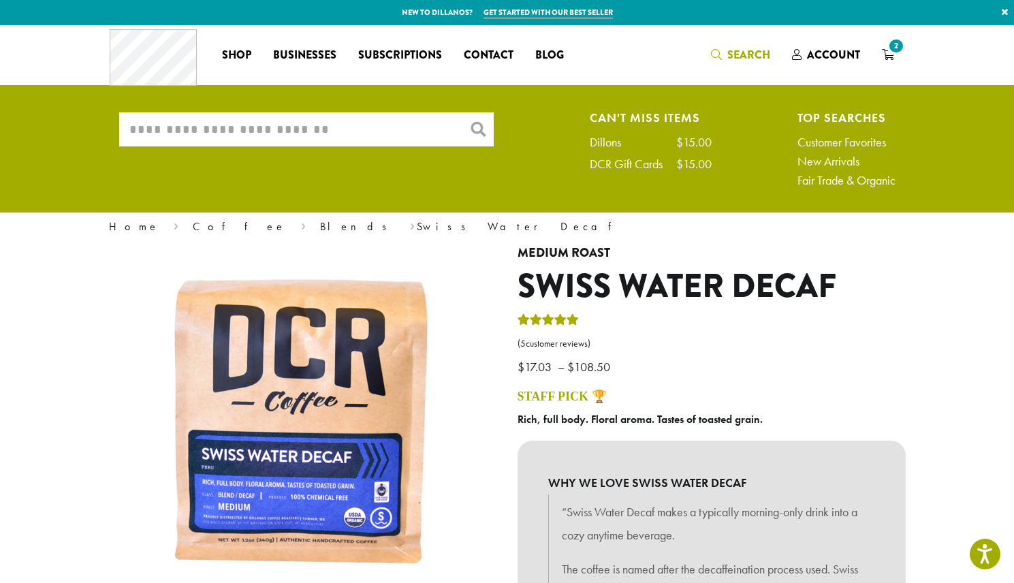
click at [382, 132] on input "What are you searching for?" at bounding box center [306, 129] width 375 height 34
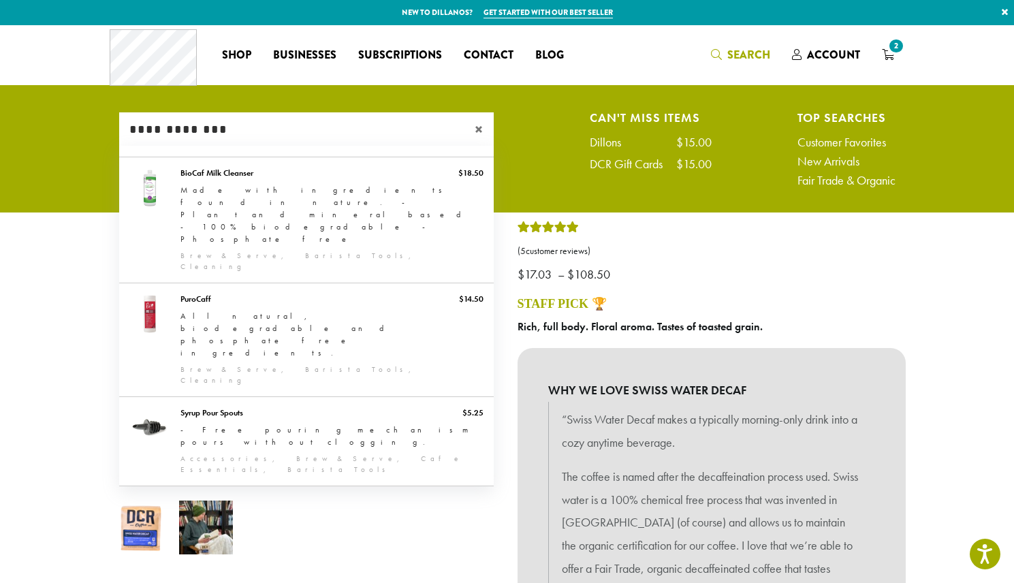
type input "**********"
click at [665, 199] on ul "**********" at bounding box center [507, 152] width 1014 height 119
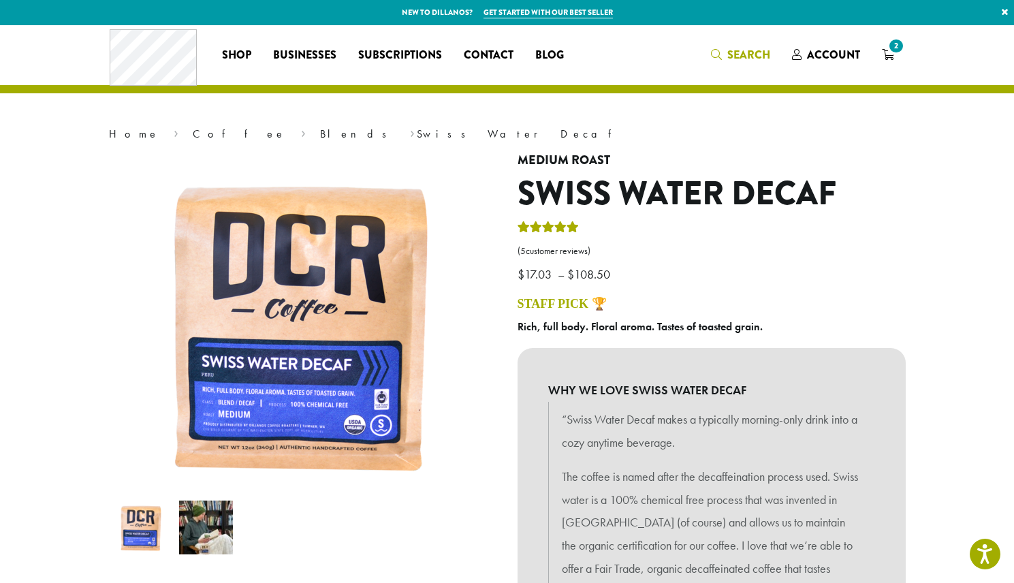
click at [728, 54] on span "Search" at bounding box center [740, 55] width 59 height 17
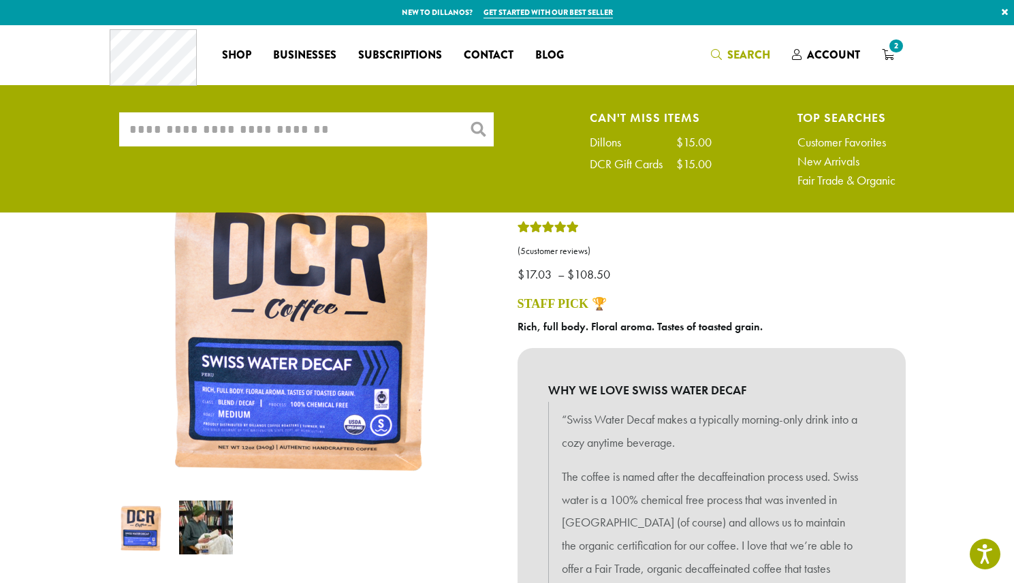
click at [608, 138] on div "Dillons" at bounding box center [612, 142] width 45 height 12
click at [606, 141] on div "Dillons" at bounding box center [612, 142] width 45 height 12
click at [286, 128] on input "What are you searching for?" at bounding box center [306, 129] width 375 height 34
type input "******"
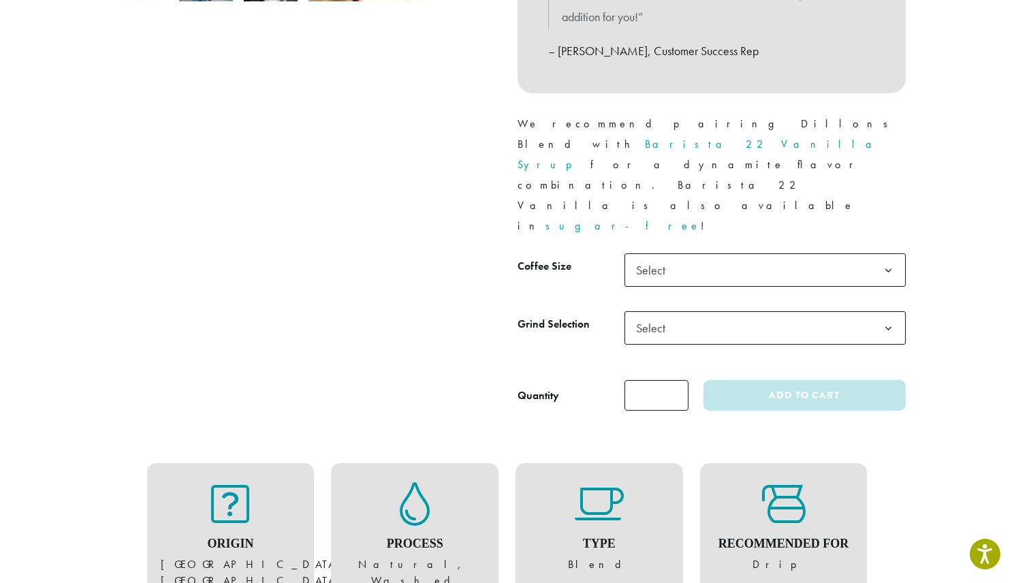
scroll to position [560, 0]
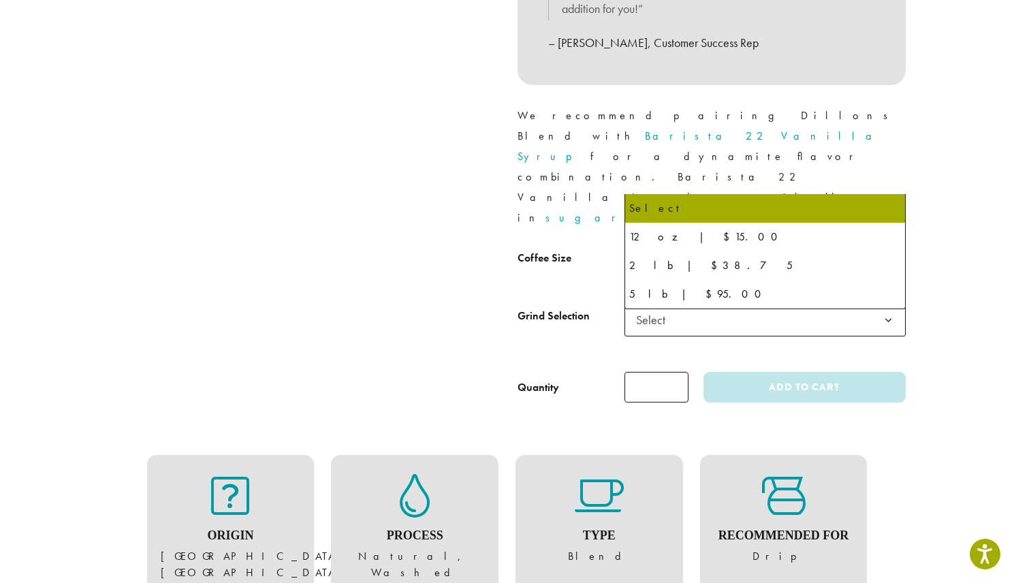
click at [658, 249] on span "Select" at bounding box center [655, 262] width 48 height 27
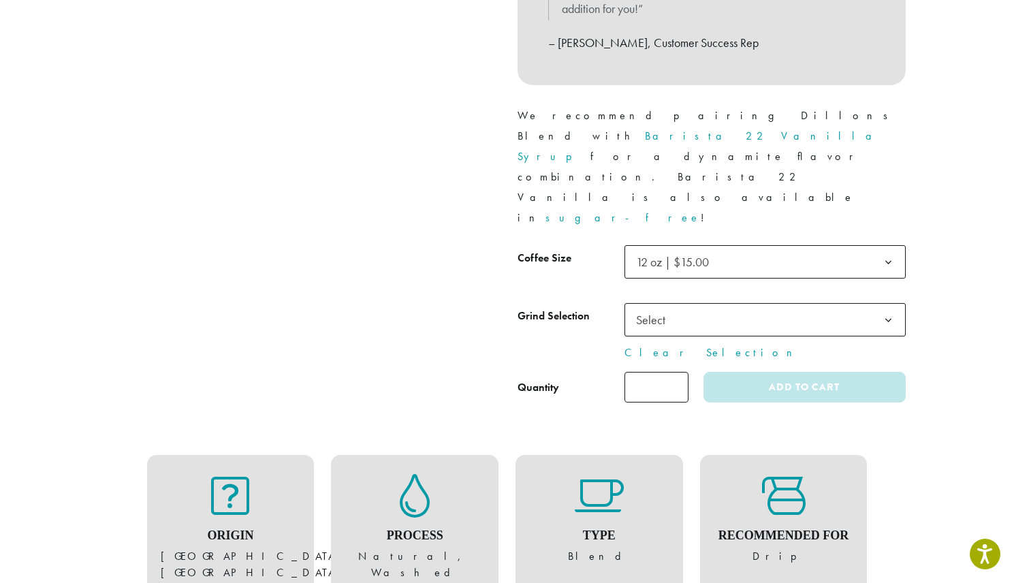
click at [729, 303] on span "Select" at bounding box center [765, 319] width 281 height 33
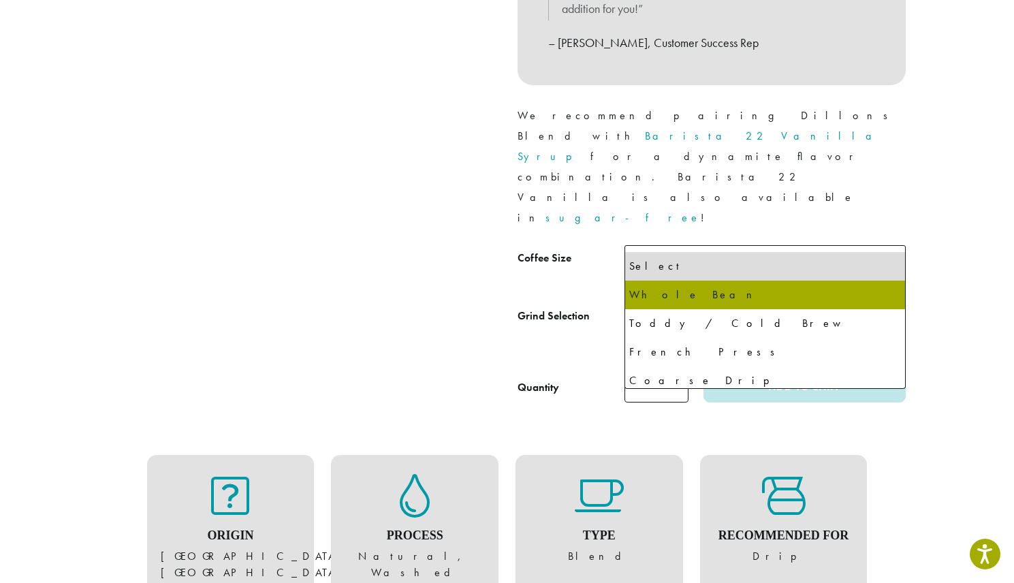
select select "*********"
select select "**********"
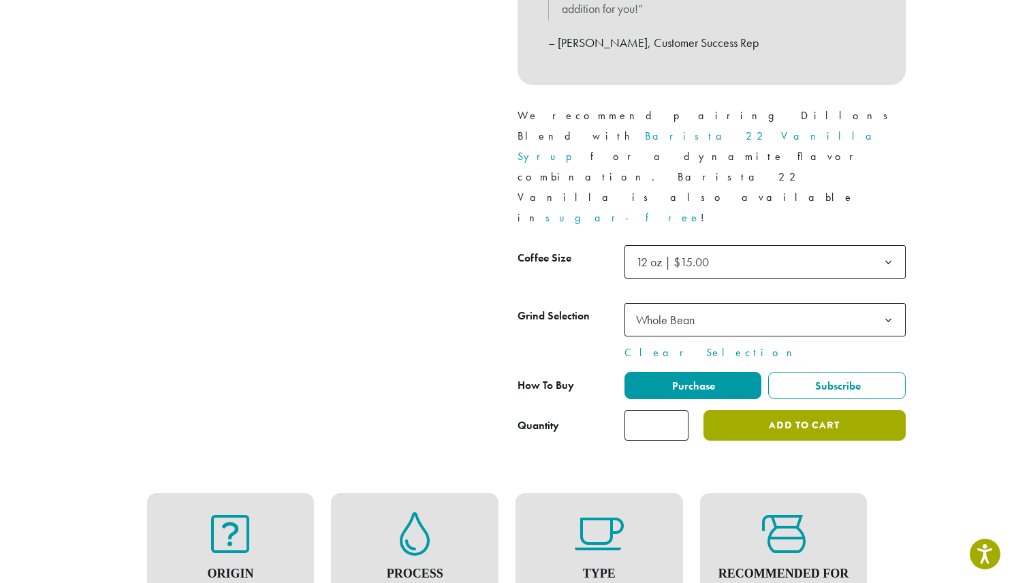
click at [820, 410] on button "Add to cart" at bounding box center [805, 425] width 202 height 31
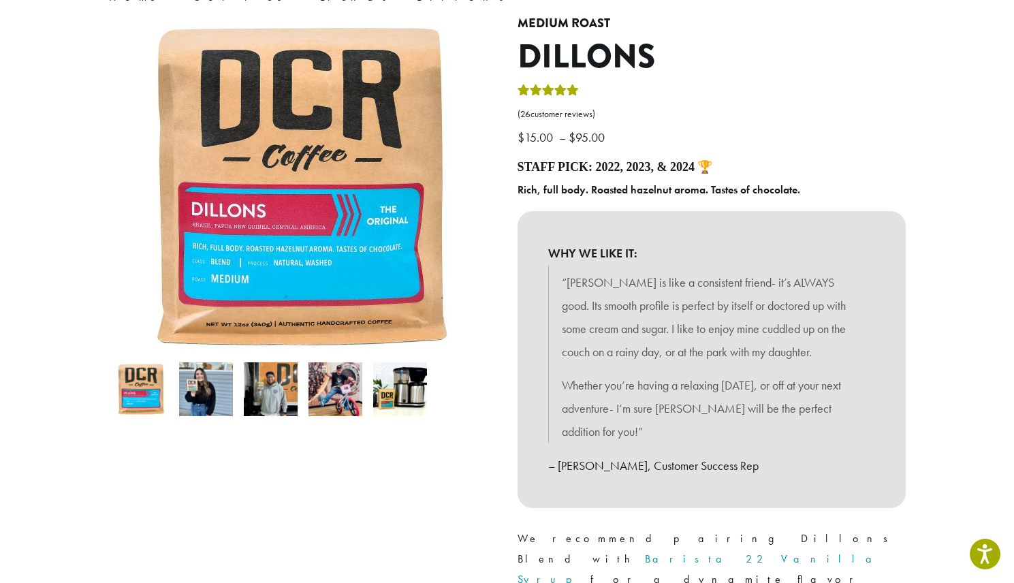
scroll to position [0, 0]
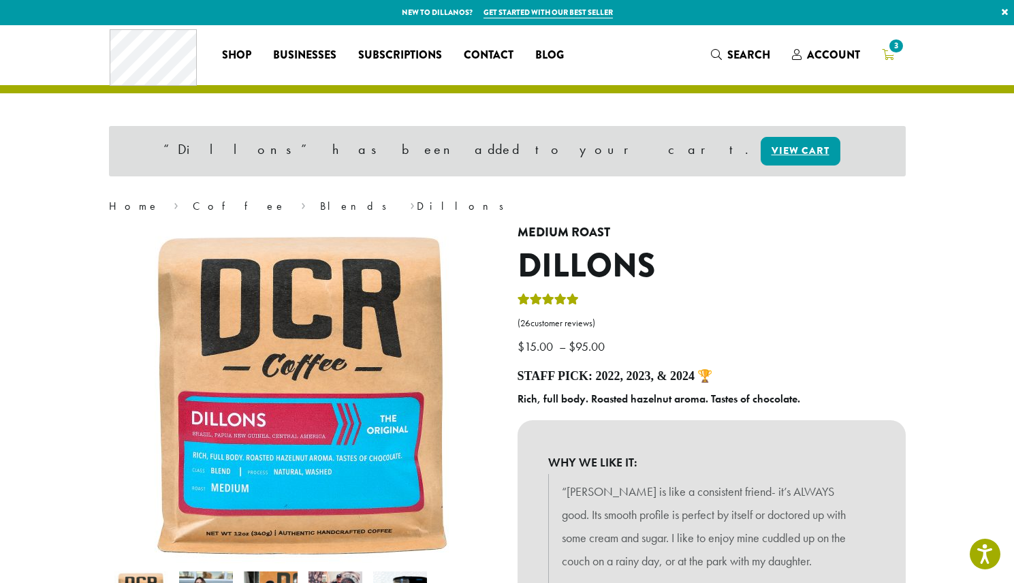
click at [890, 52] on span "3" at bounding box center [896, 46] width 18 height 18
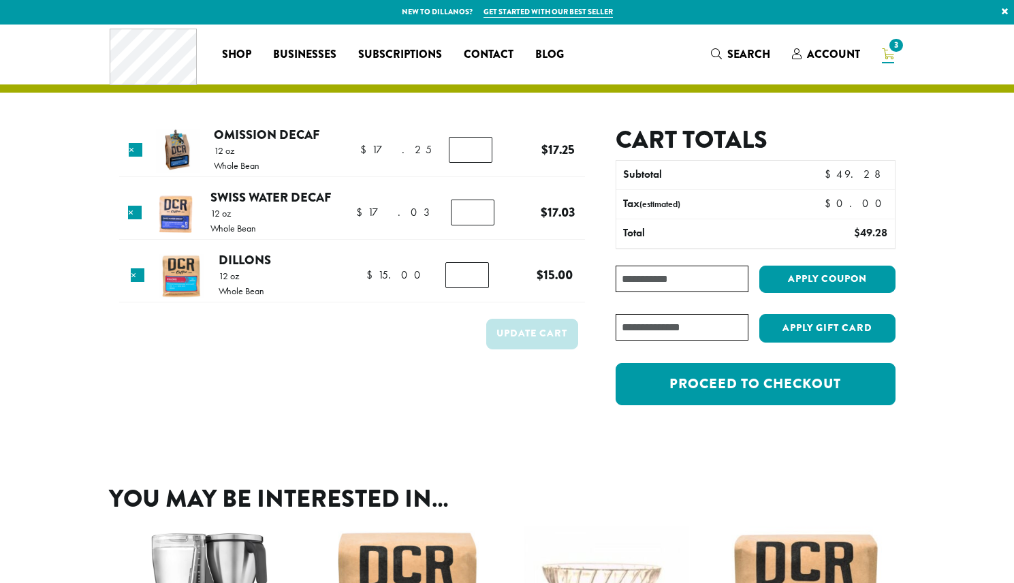
scroll to position [1, 0]
click at [262, 131] on link "Omission Decaf" at bounding box center [267, 134] width 106 height 18
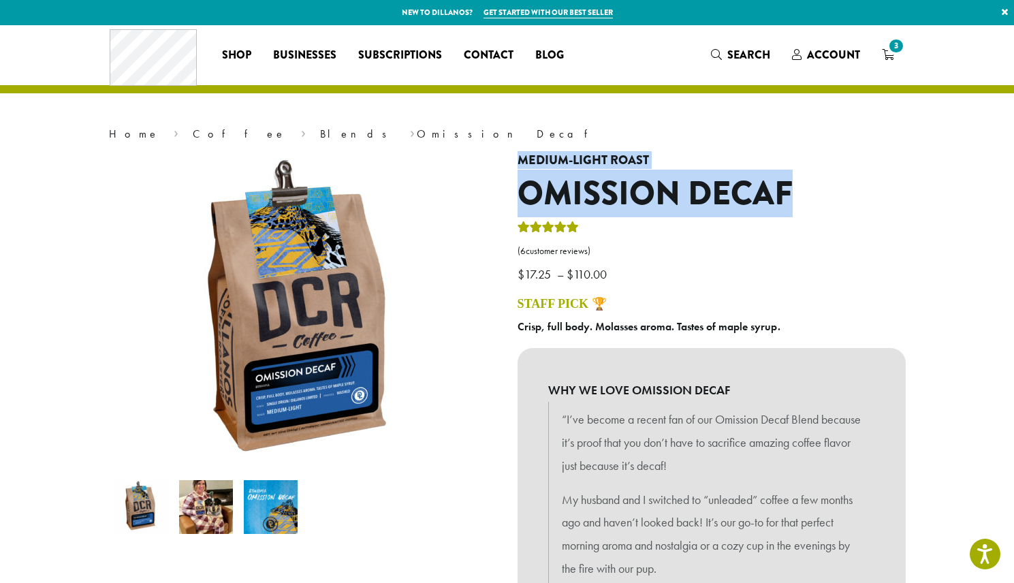
drag, startPoint x: 828, startPoint y: 198, endPoint x: 513, endPoint y: 154, distance: 317.8
click at [513, 156] on div "**********" at bounding box center [712, 541] width 409 height 776
copy div "Medium-Light Roast Omission Decaf"
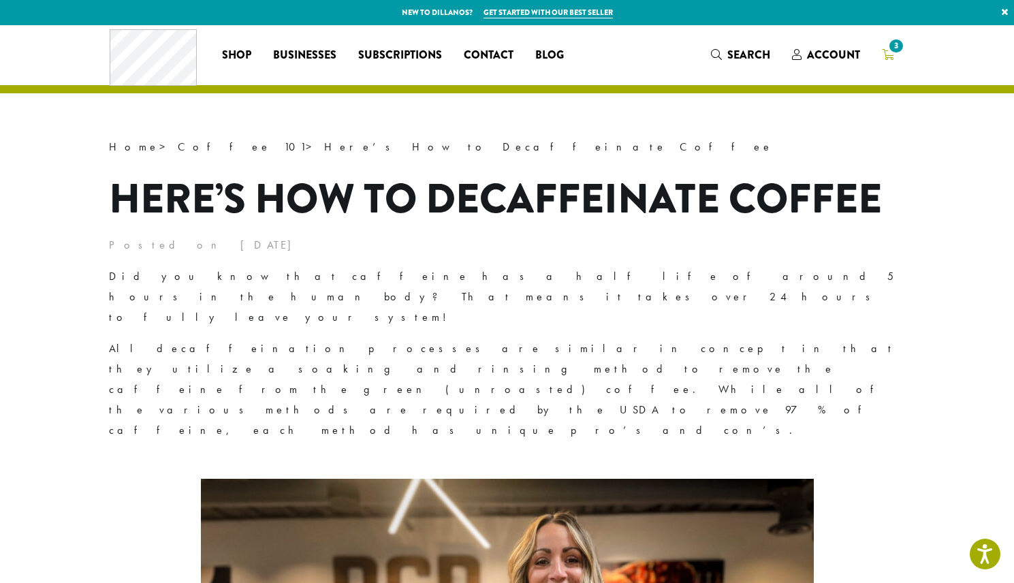
click at [896, 54] on span "3" at bounding box center [896, 46] width 18 height 18
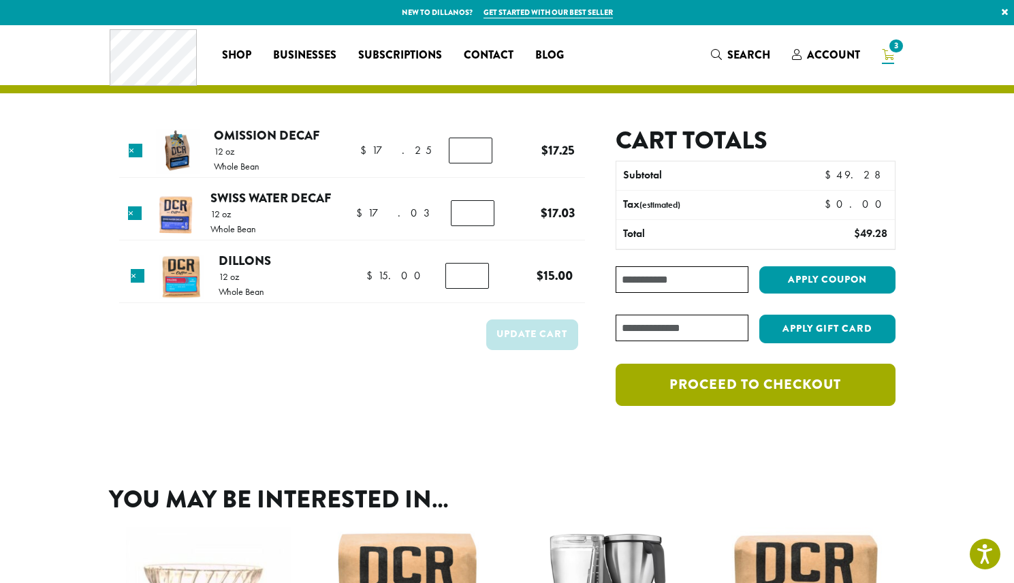
click at [770, 392] on link "Proceed to checkout" at bounding box center [755, 385] width 279 height 42
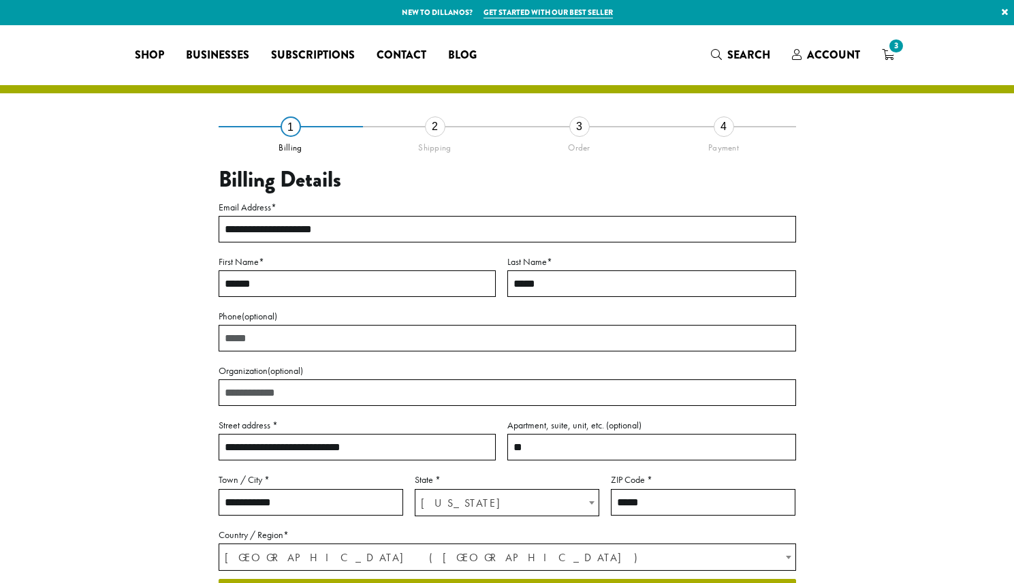
select select "**"
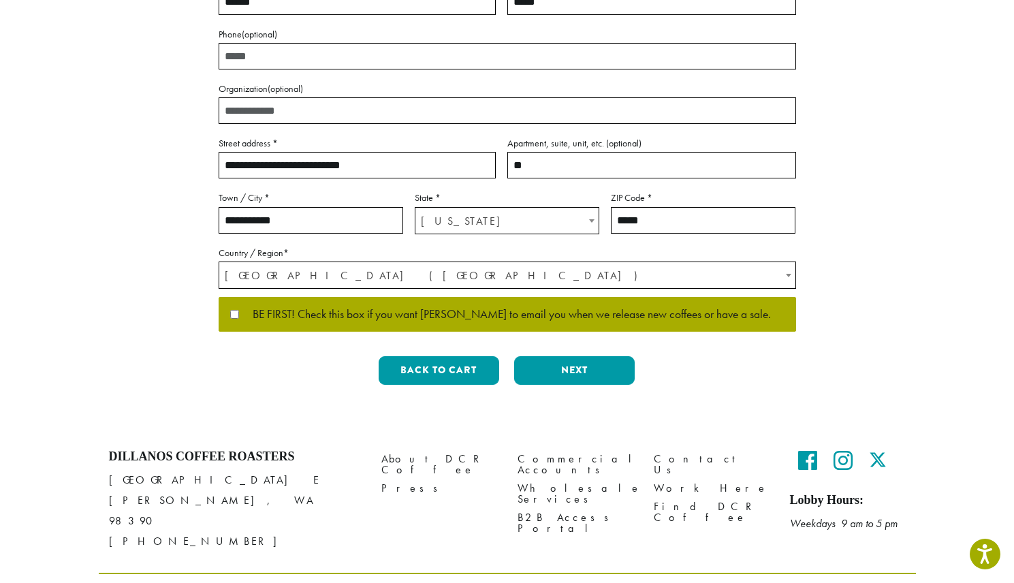
scroll to position [302, 0]
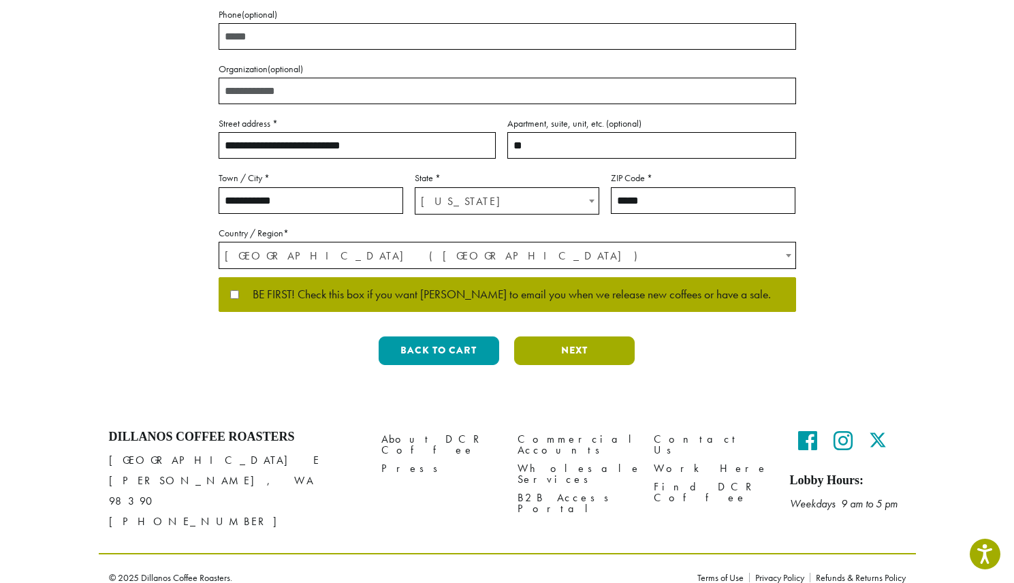
click at [551, 344] on button "Next" at bounding box center [574, 351] width 121 height 29
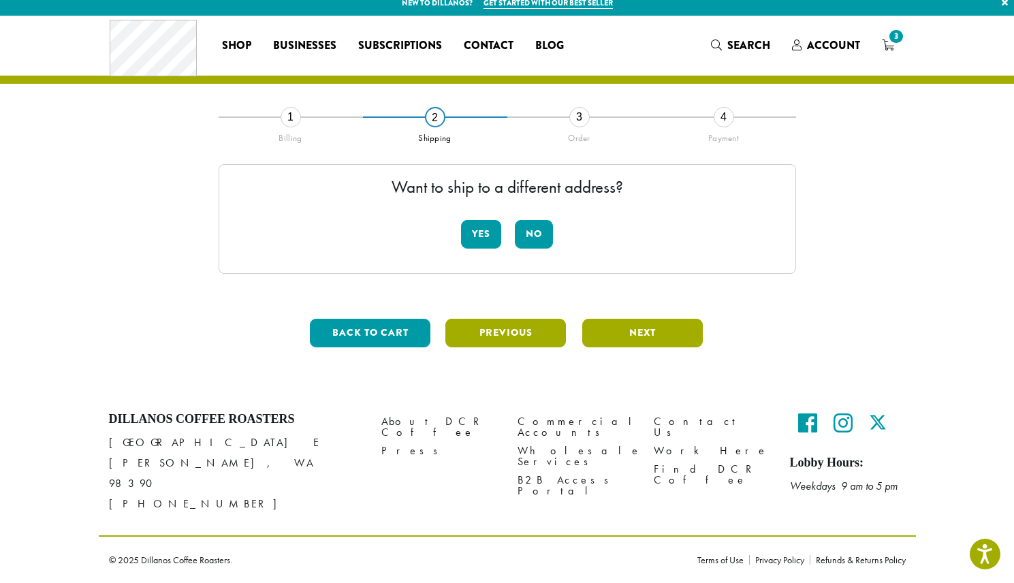
scroll to position [0, 0]
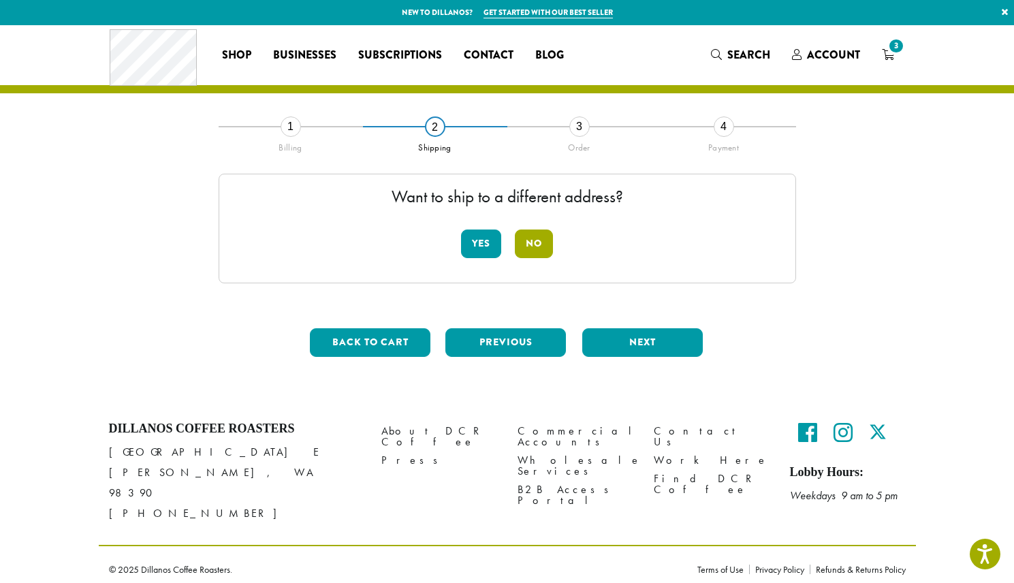
click at [548, 244] on button "No" at bounding box center [534, 244] width 38 height 29
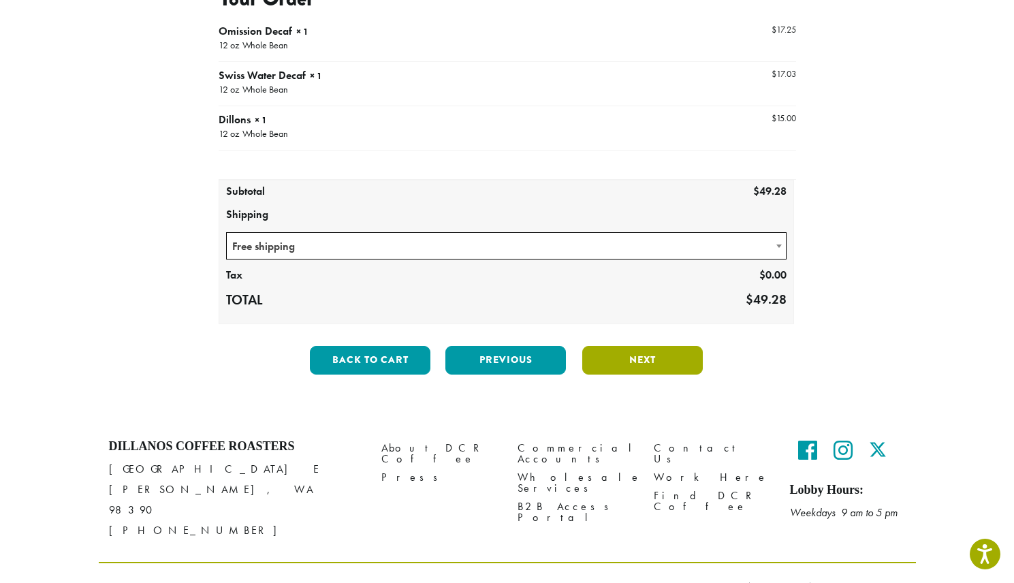
click at [644, 355] on button "Next" at bounding box center [642, 360] width 121 height 29
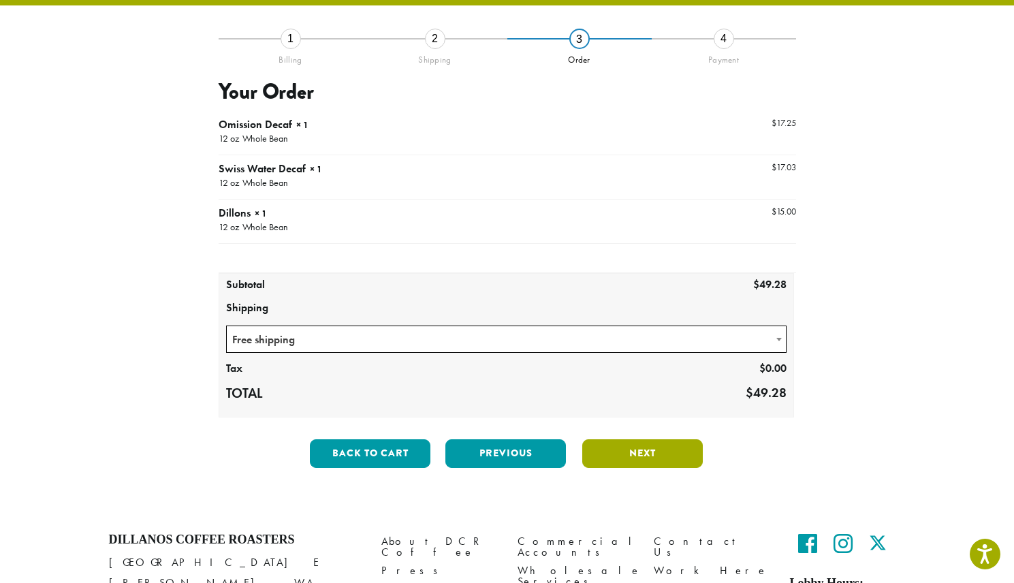
scroll to position [78, 0]
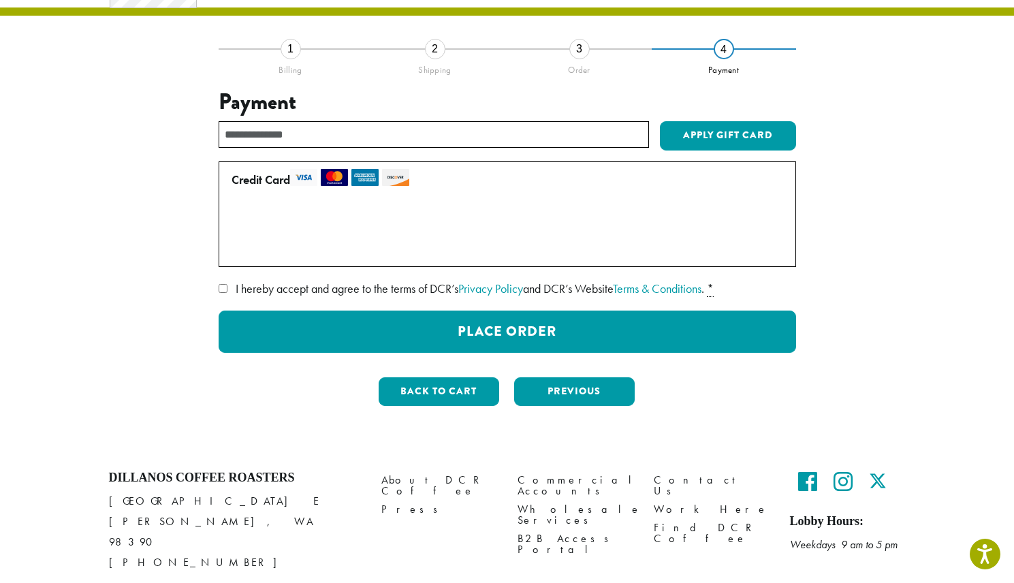
click at [397, 285] on span "I hereby accept and agree to the terms of DCR’s Privacy Policy and DCR’s Websit…" at bounding box center [470, 289] width 469 height 16
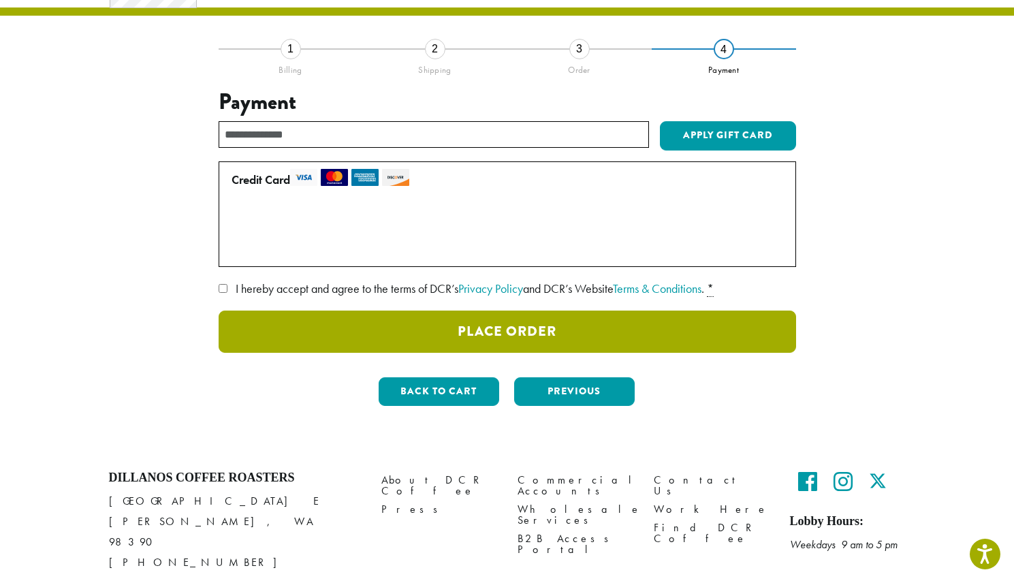
click at [495, 326] on button "Place Order" at bounding box center [508, 332] width 578 height 42
